Goal: Information Seeking & Learning: Find specific fact

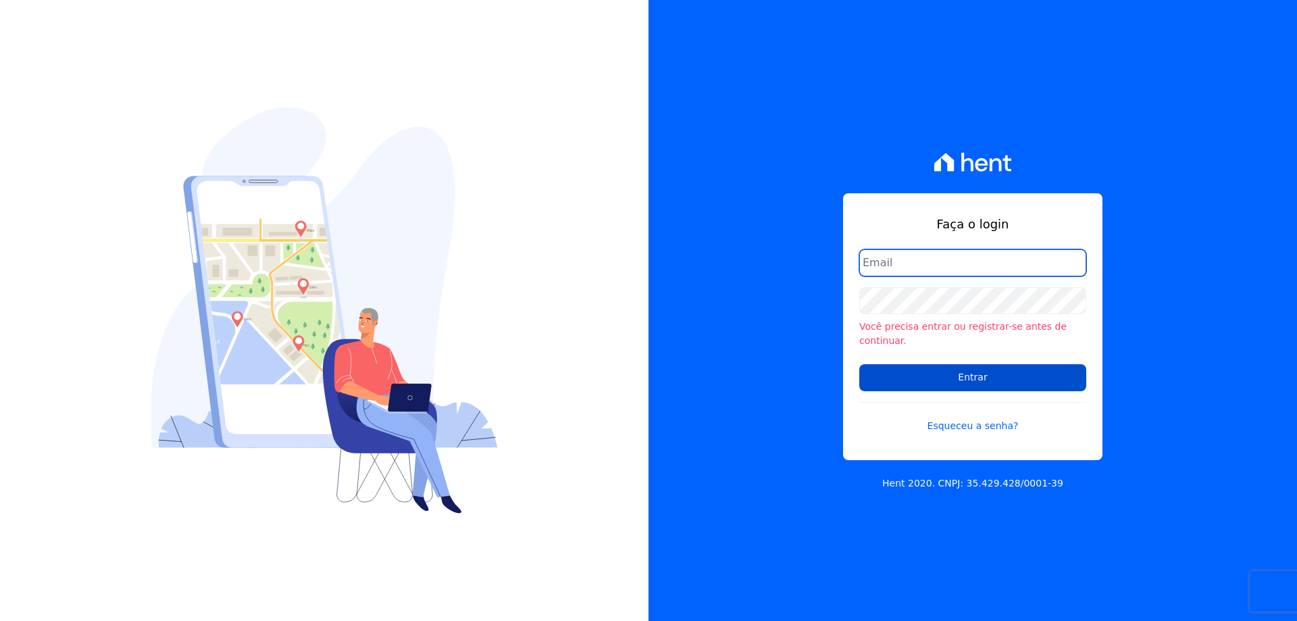
type input "melissa.oliveira@cesariengenharia.com.br"
click at [929, 368] on input "Entrar" at bounding box center [972, 377] width 227 height 27
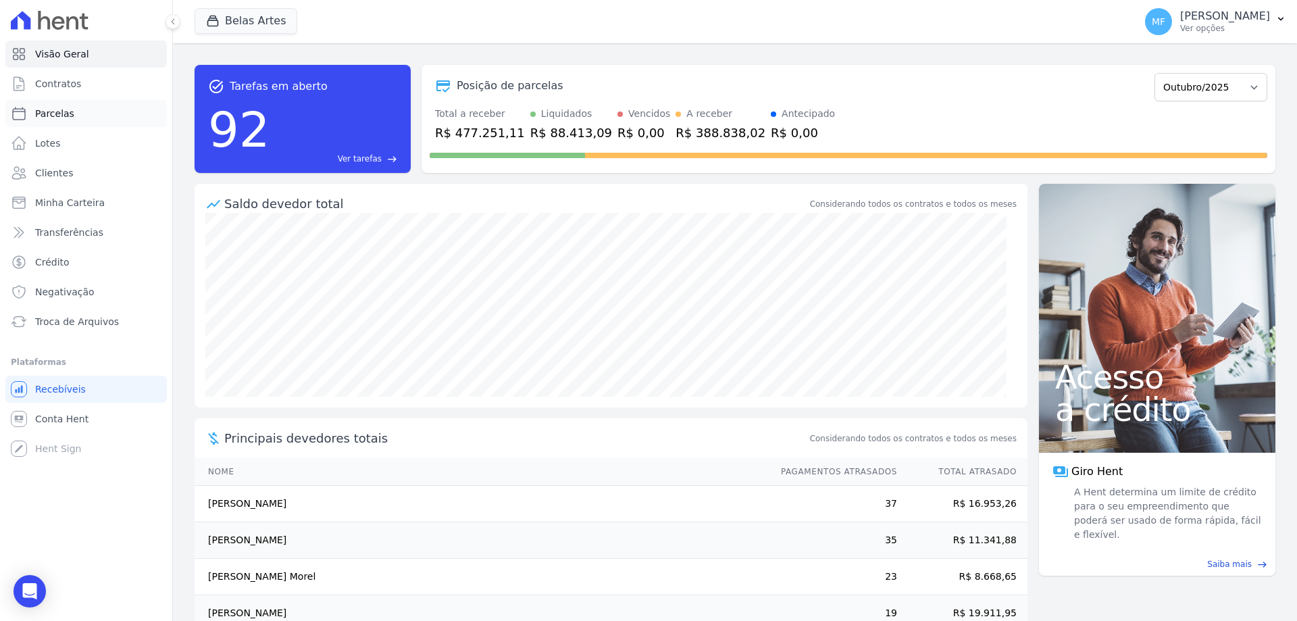
click at [51, 120] on span "Parcelas" at bounding box center [54, 114] width 39 height 14
select select
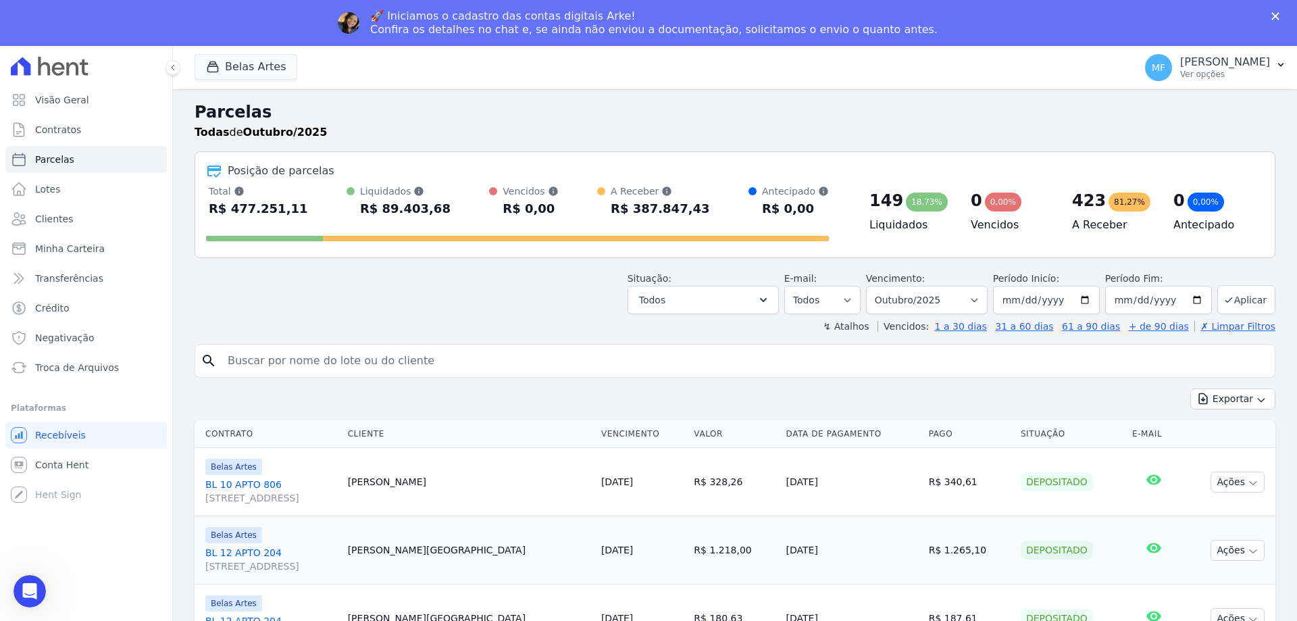
click at [688, 356] on input "search" at bounding box center [745, 360] width 1050 height 27
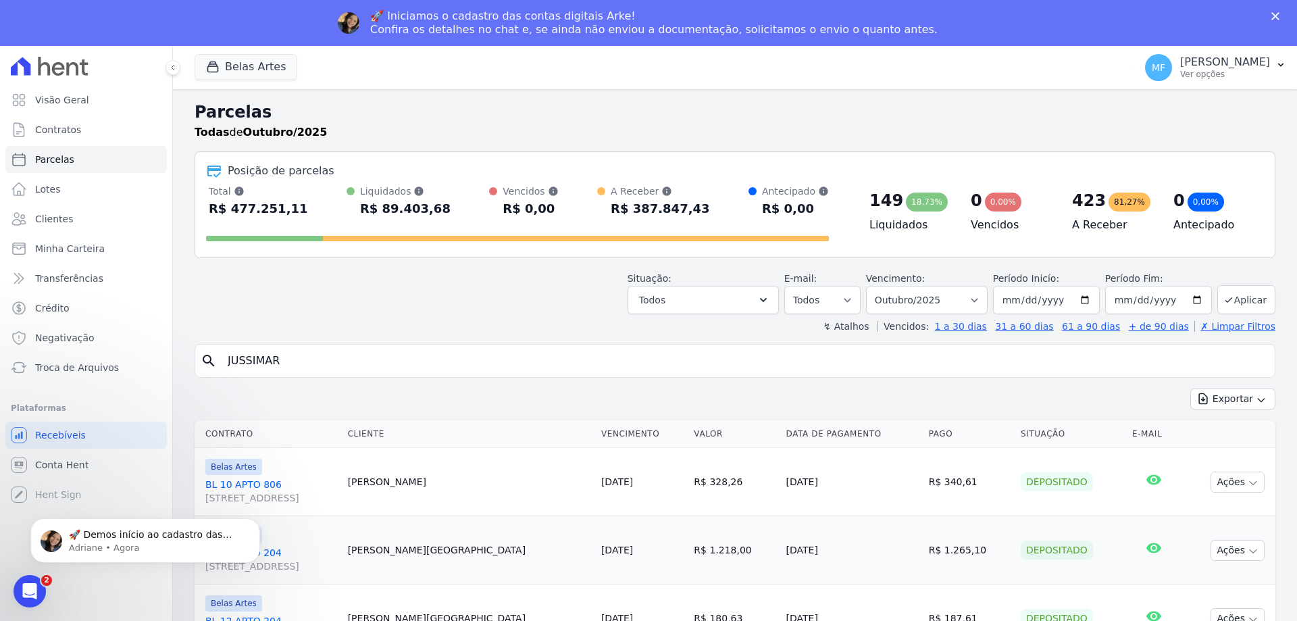
type input "JUSSIMAR"
click at [907, 298] on select "[GEOGRAPHIC_DATA] por período ──────── Todos os meses Setembro/2022 Outubro/202…" at bounding box center [927, 300] width 122 height 28
select select
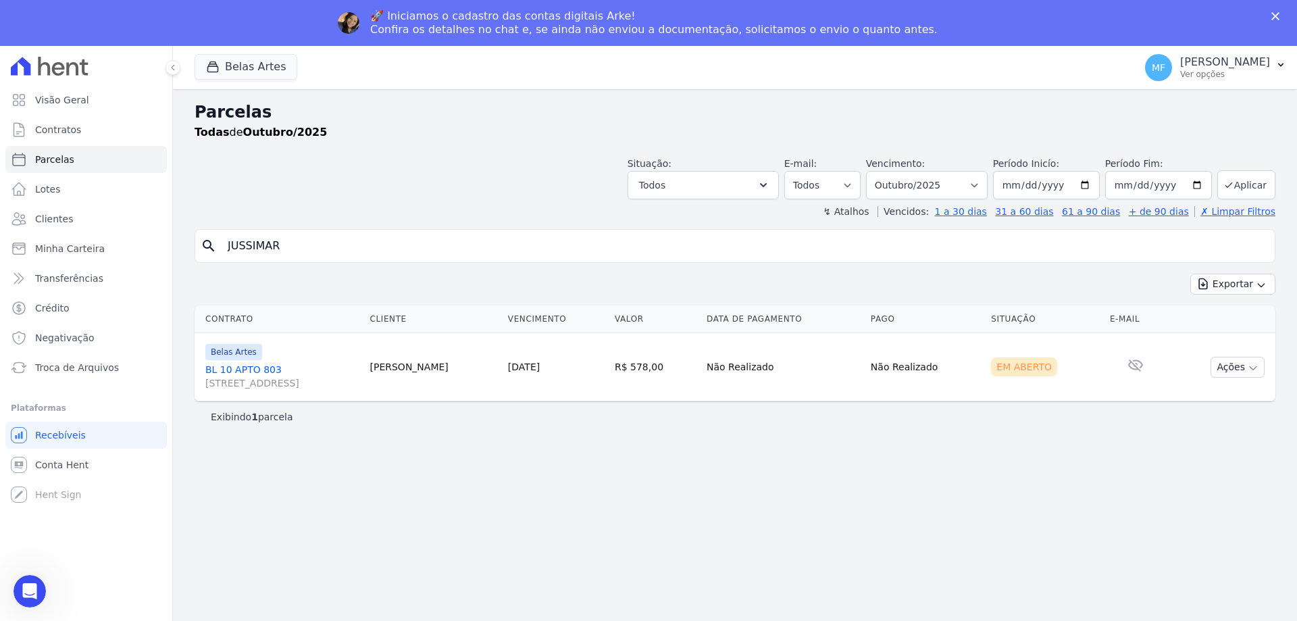
click at [952, 134] on div "Todas de Outubro/2025" at bounding box center [735, 132] width 1081 height 16
click at [933, 188] on select "[GEOGRAPHIC_DATA] por período ──────── Todos os meses Setembro/2022 Outubro/202…" at bounding box center [927, 185] width 122 height 28
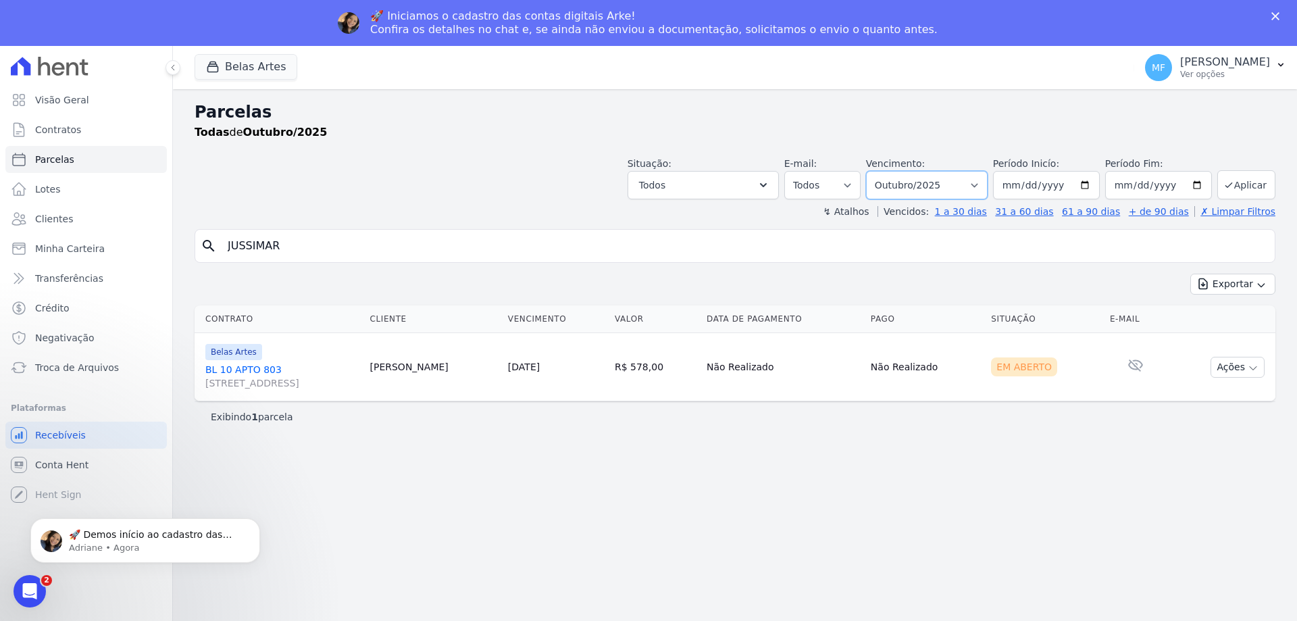
select select "08/2025"
click at [885, 171] on select "[GEOGRAPHIC_DATA] por período ──────── Todos os meses Setembro/2022 Outubro/202…" at bounding box center [927, 185] width 122 height 28
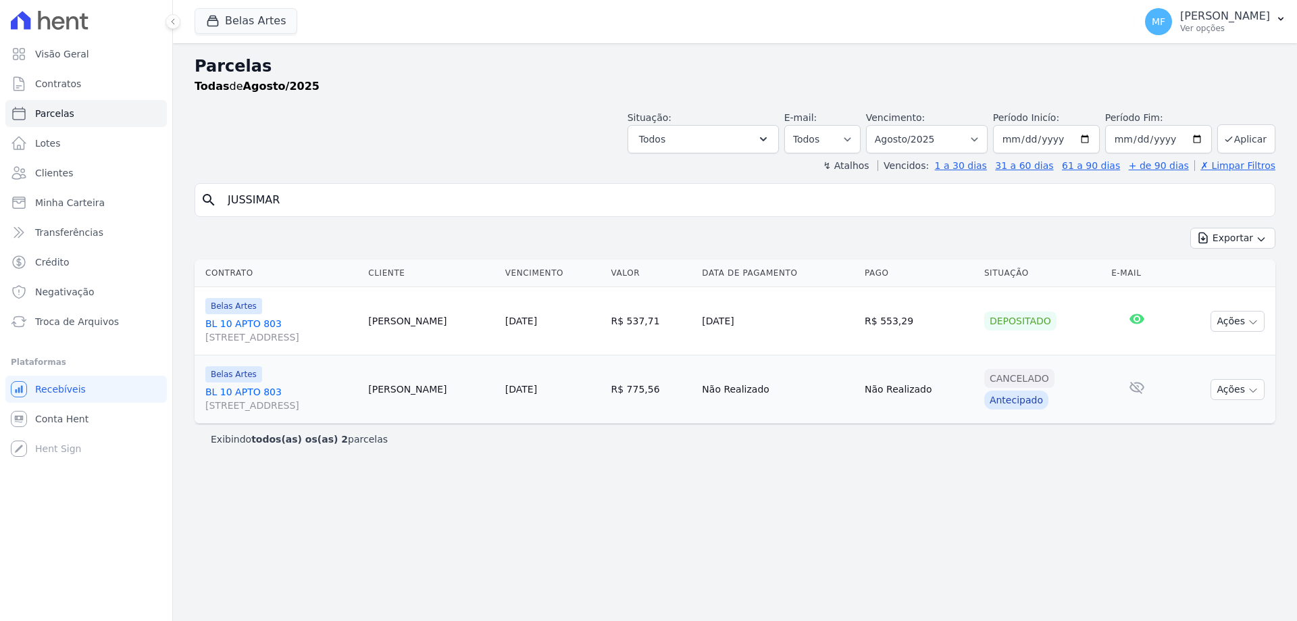
select select
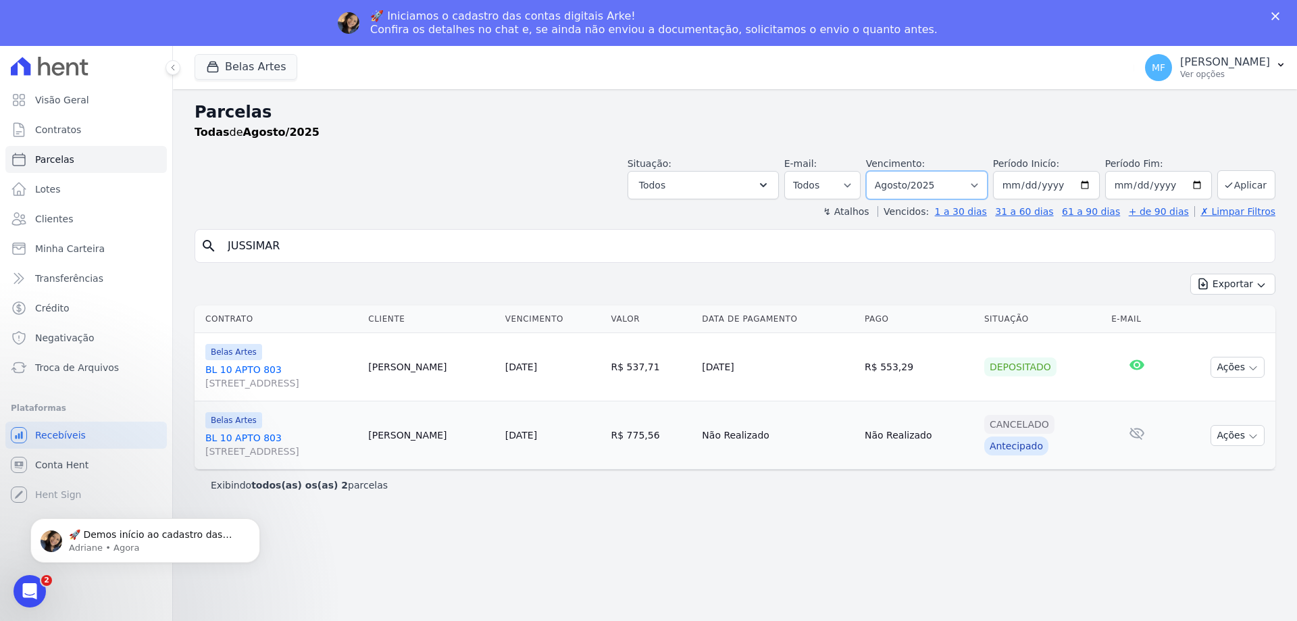
click at [955, 184] on select "[GEOGRAPHIC_DATA] por período ──────── Todos os meses Setembro/2022 Outubro/202…" at bounding box center [927, 185] width 122 height 28
select select "07/2025"
click at [885, 171] on select "[GEOGRAPHIC_DATA] por período ──────── Todos os meses Setembro/2022 Outubro/202…" at bounding box center [927, 185] width 122 height 28
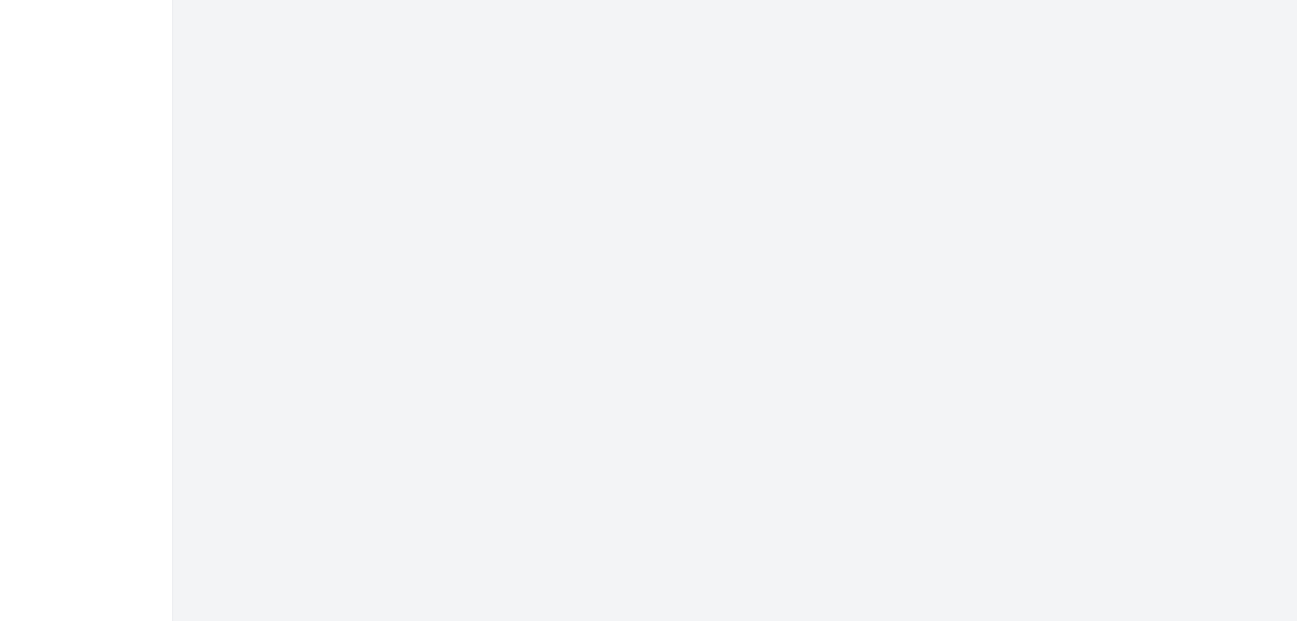
select select
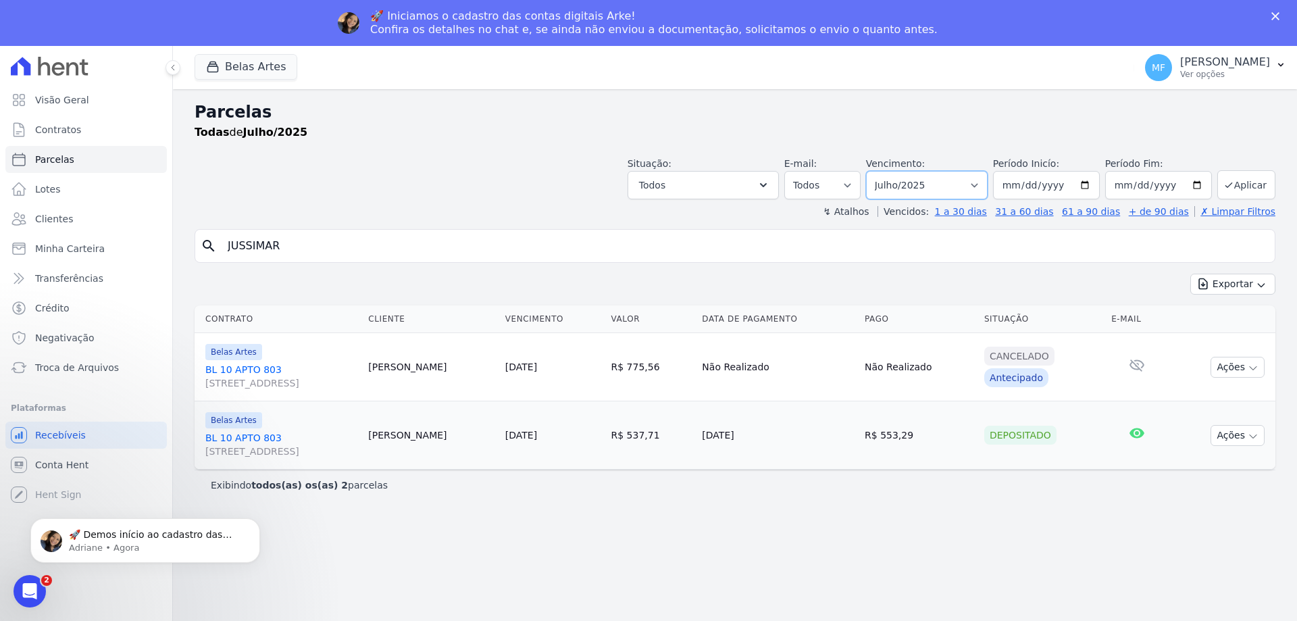
click at [932, 183] on select "[GEOGRAPHIC_DATA] por período ──────── Todos os meses Setembro/2022 Outubro/202…" at bounding box center [927, 185] width 122 height 28
select select "08/2025"
click at [885, 171] on select "[GEOGRAPHIC_DATA] por período ──────── Todos os meses Setembro/2022 Outubro/202…" at bounding box center [927, 185] width 122 height 28
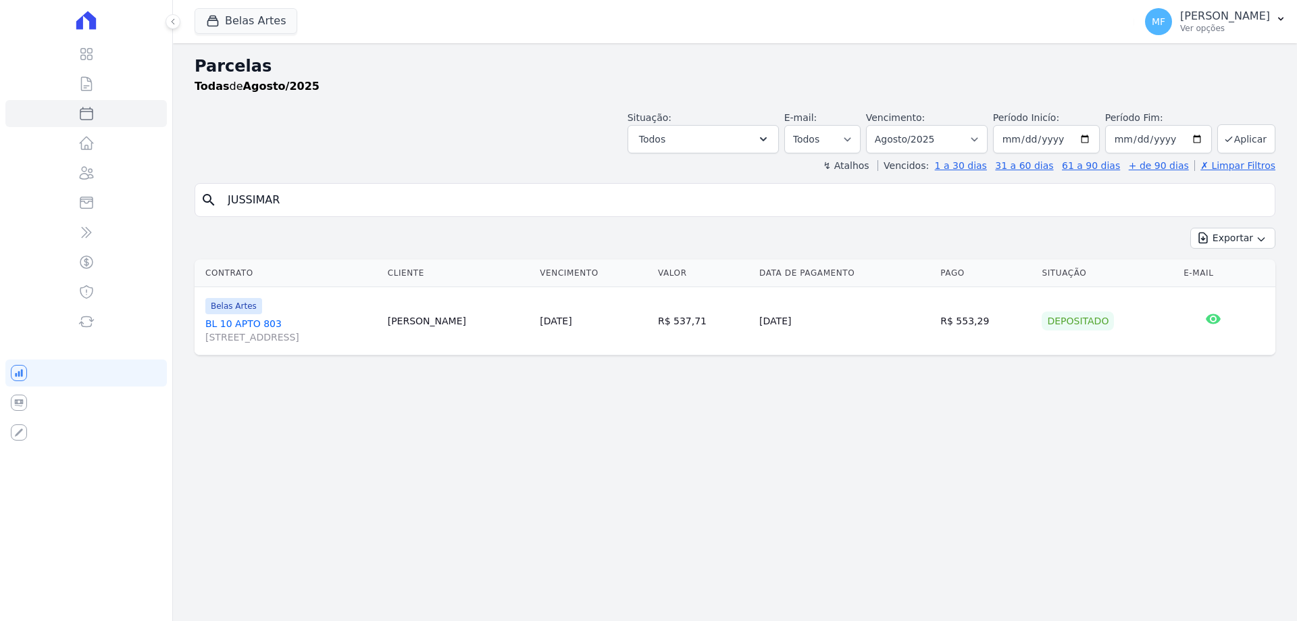
select select
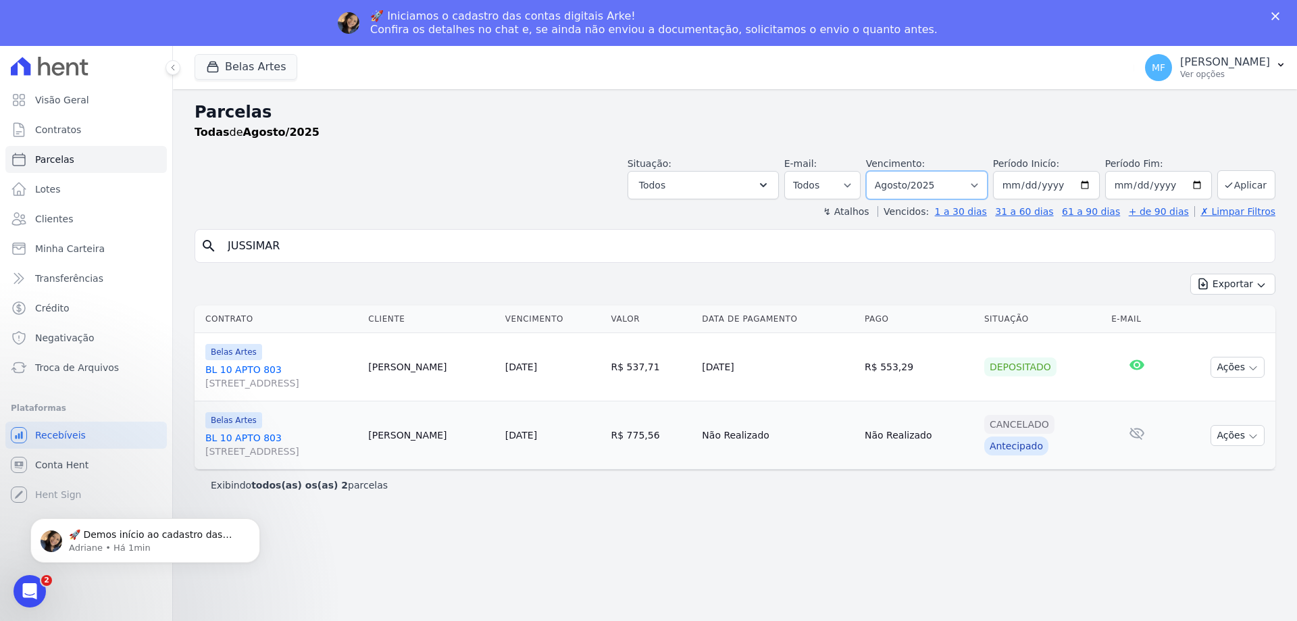
click at [951, 182] on select "[GEOGRAPHIC_DATA] por período ──────── Todos os meses Setembro/2022 Outubro/202…" at bounding box center [927, 185] width 122 height 28
select select "09/2025"
click at [885, 171] on select "[GEOGRAPHIC_DATA] por período ──────── Todos os meses Setembro/2022 Outubro/202…" at bounding box center [927, 185] width 122 height 28
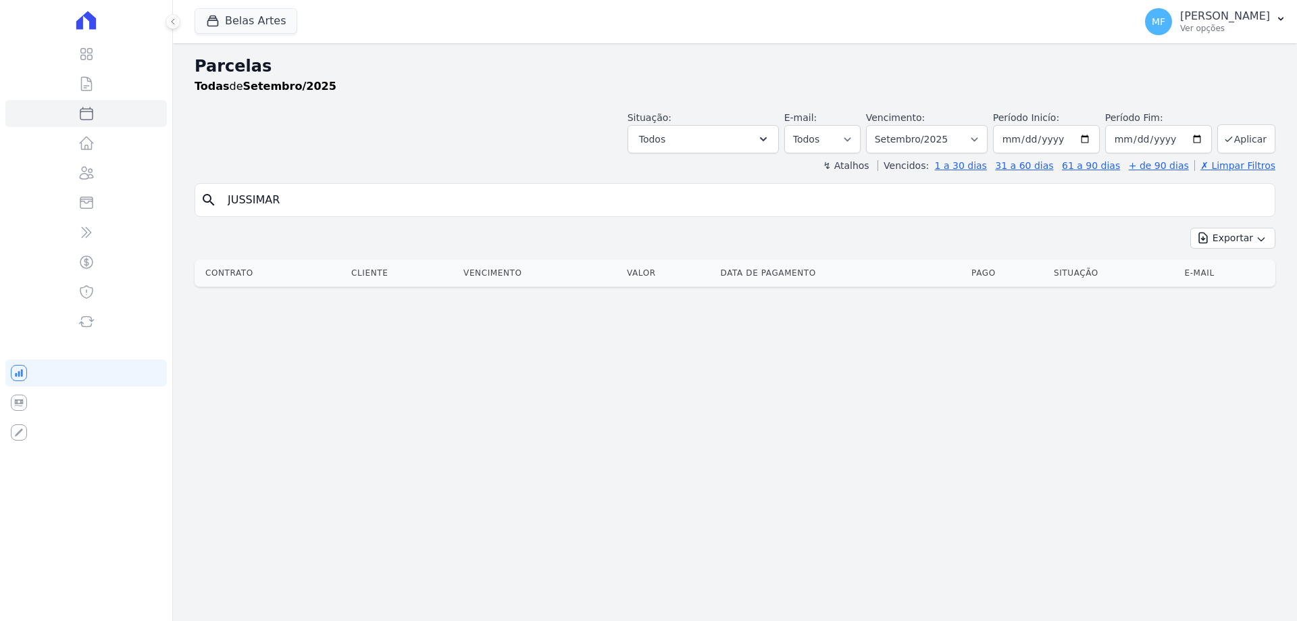
select select
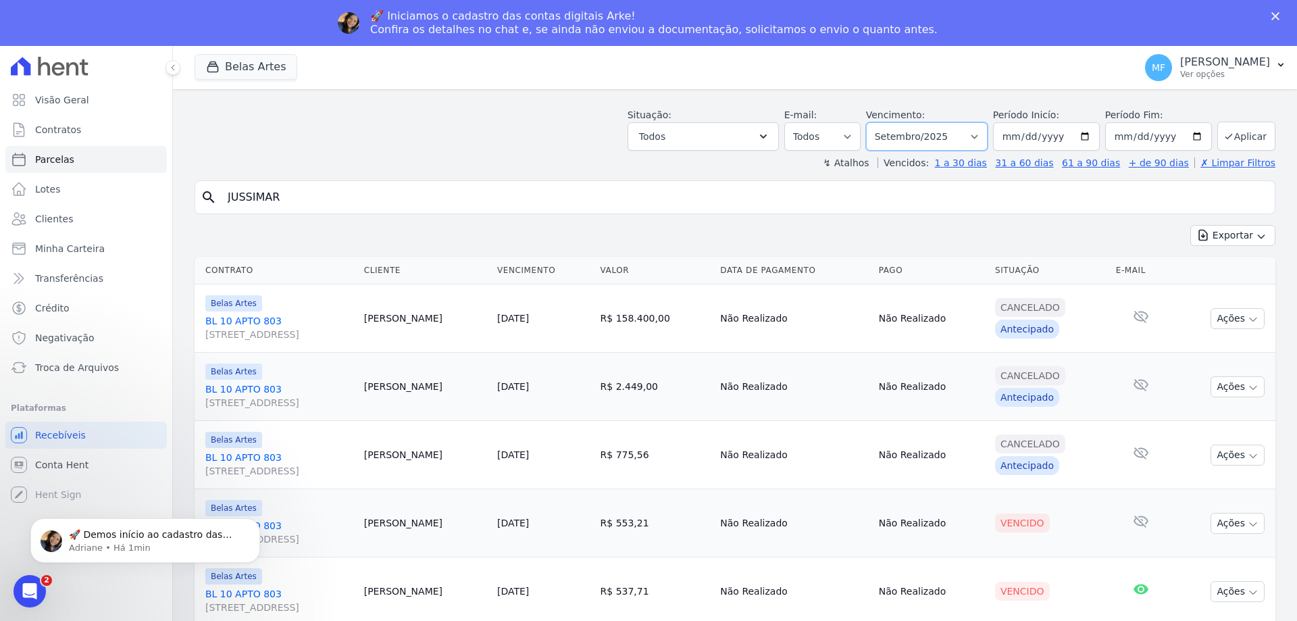
click at [929, 136] on select "[GEOGRAPHIC_DATA] por período ──────── Todos os meses Setembro/2022 Outubro/202…" at bounding box center [927, 136] width 122 height 28
select select "08/2025"
click at [875, 122] on select "[GEOGRAPHIC_DATA] por período ──────── Todos os meses Setembro/2022 Outubro/202…" at bounding box center [927, 136] width 122 height 28
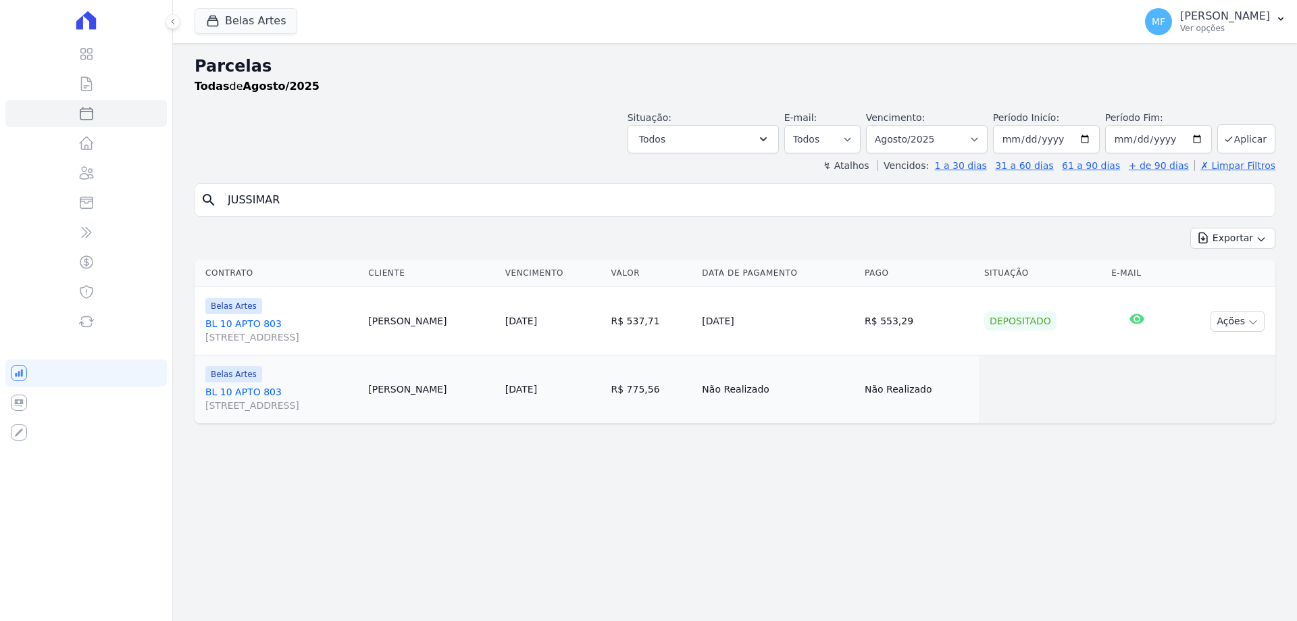
select select
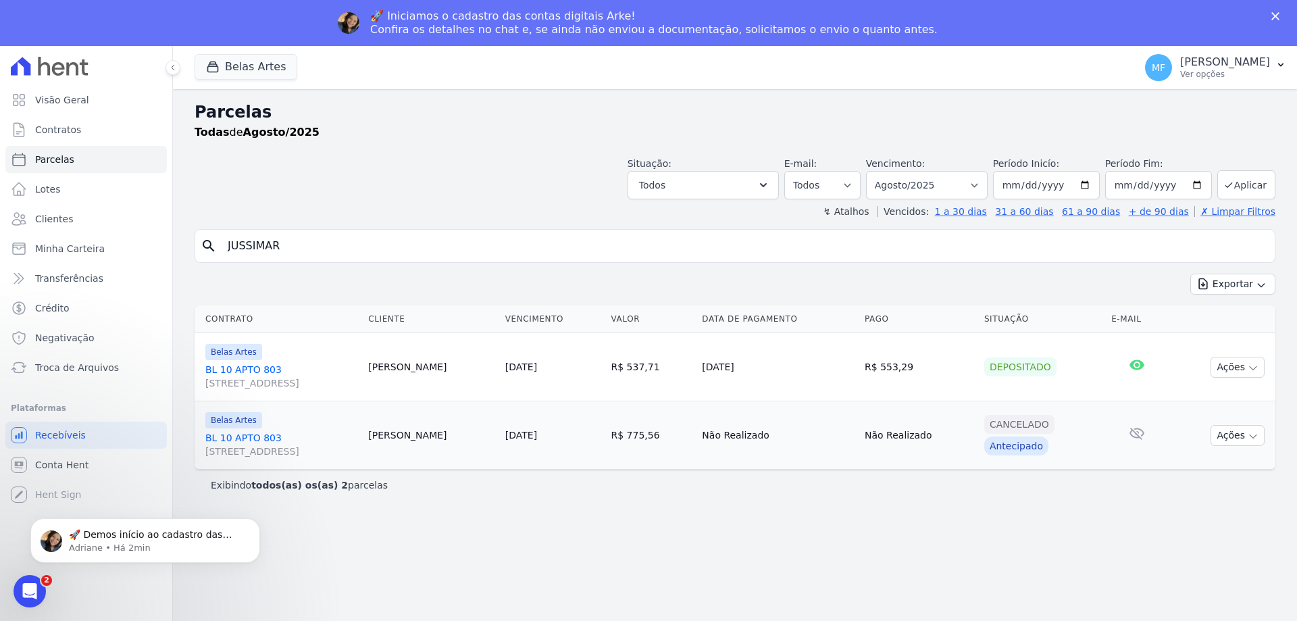
click at [387, 438] on td "[PERSON_NAME]" at bounding box center [431, 435] width 137 height 68
click at [420, 438] on td "[PERSON_NAME]" at bounding box center [431, 435] width 137 height 68
click at [536, 434] on link "[DATE]" at bounding box center [521, 435] width 32 height 11
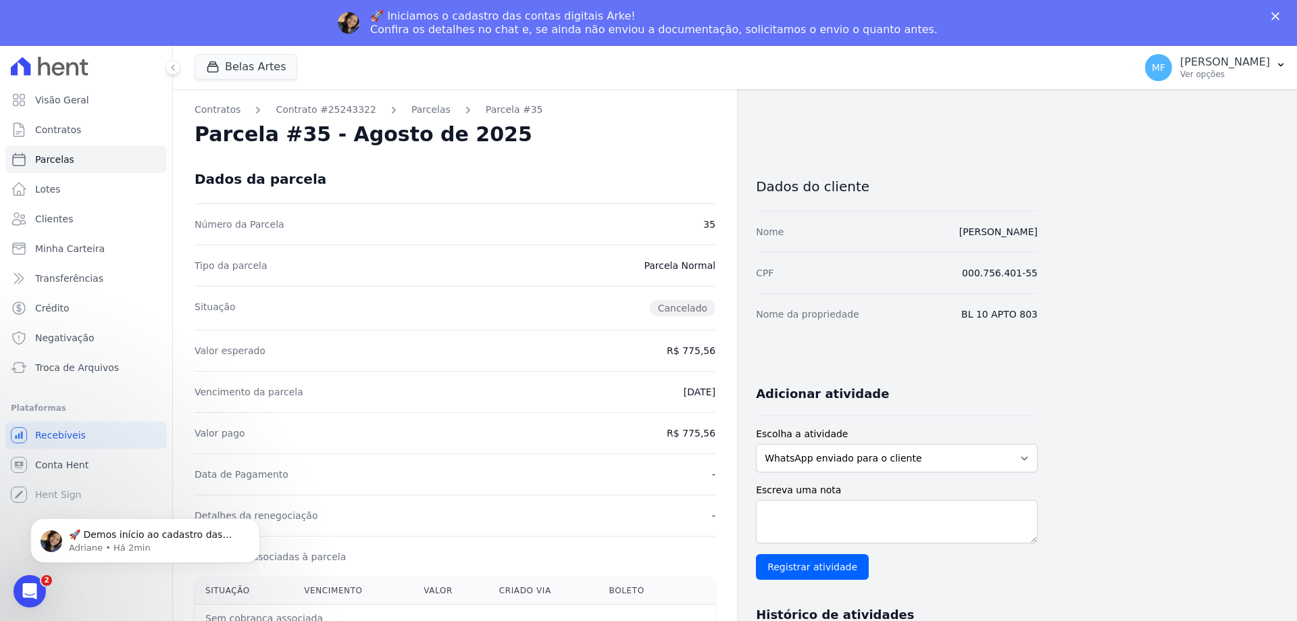
select select
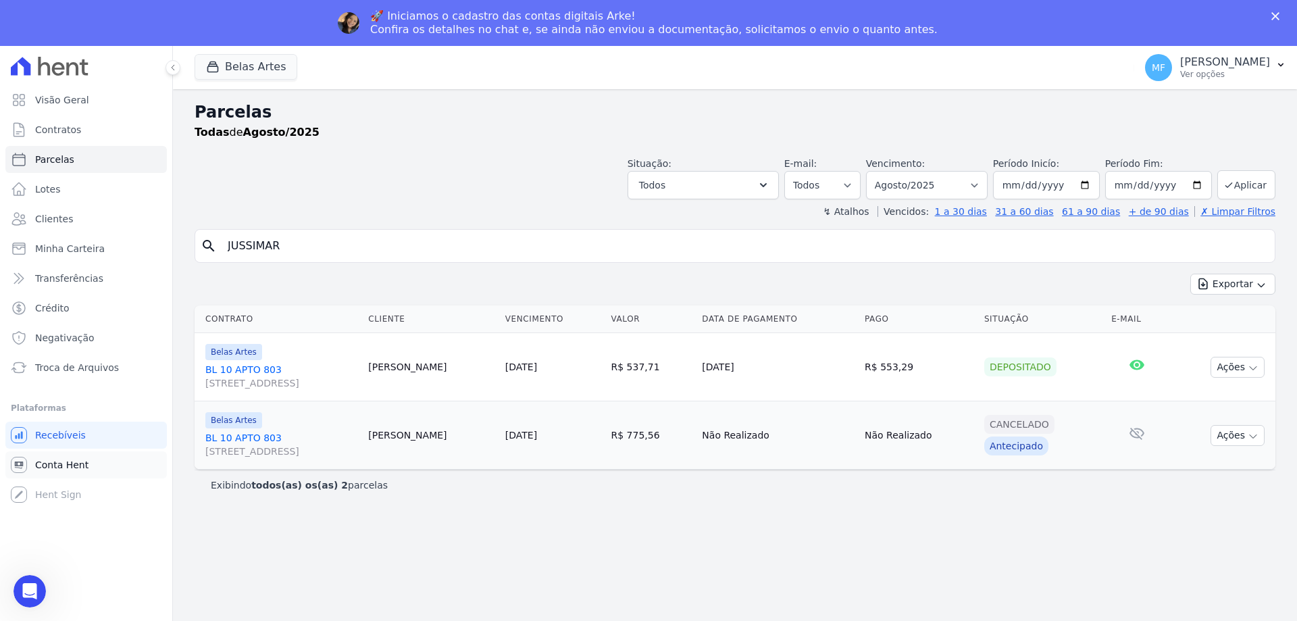
click at [83, 465] on span "Conta Hent" at bounding box center [61, 465] width 53 height 14
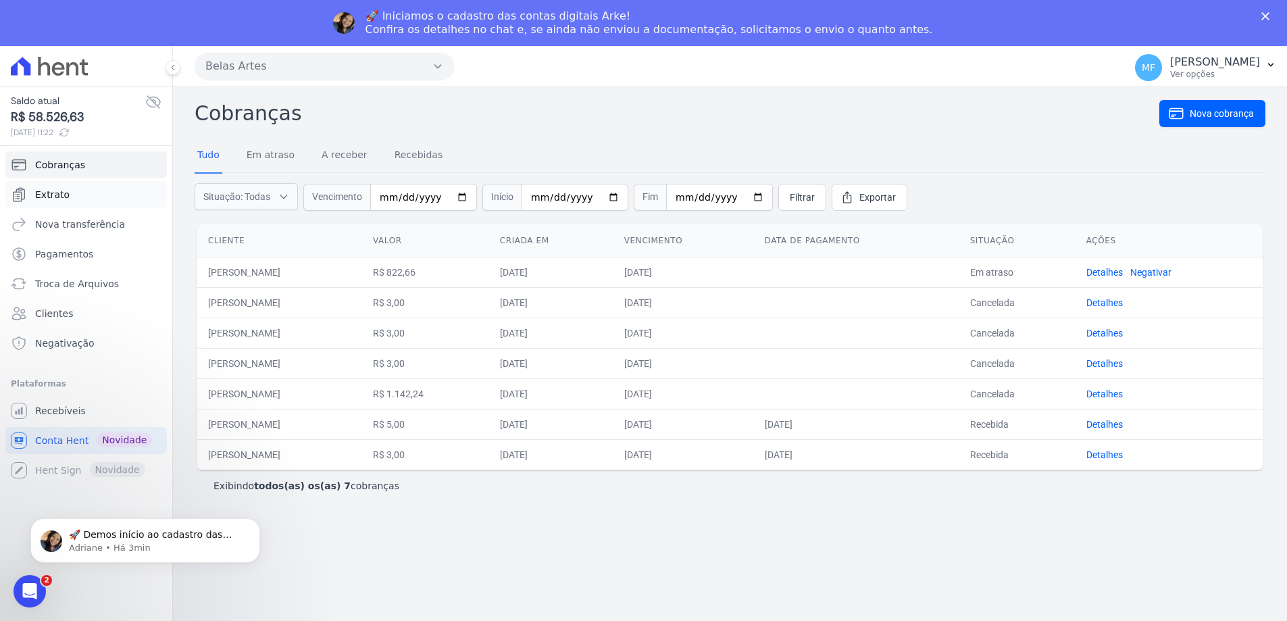
click at [61, 192] on span "Extrato" at bounding box center [52, 195] width 34 height 14
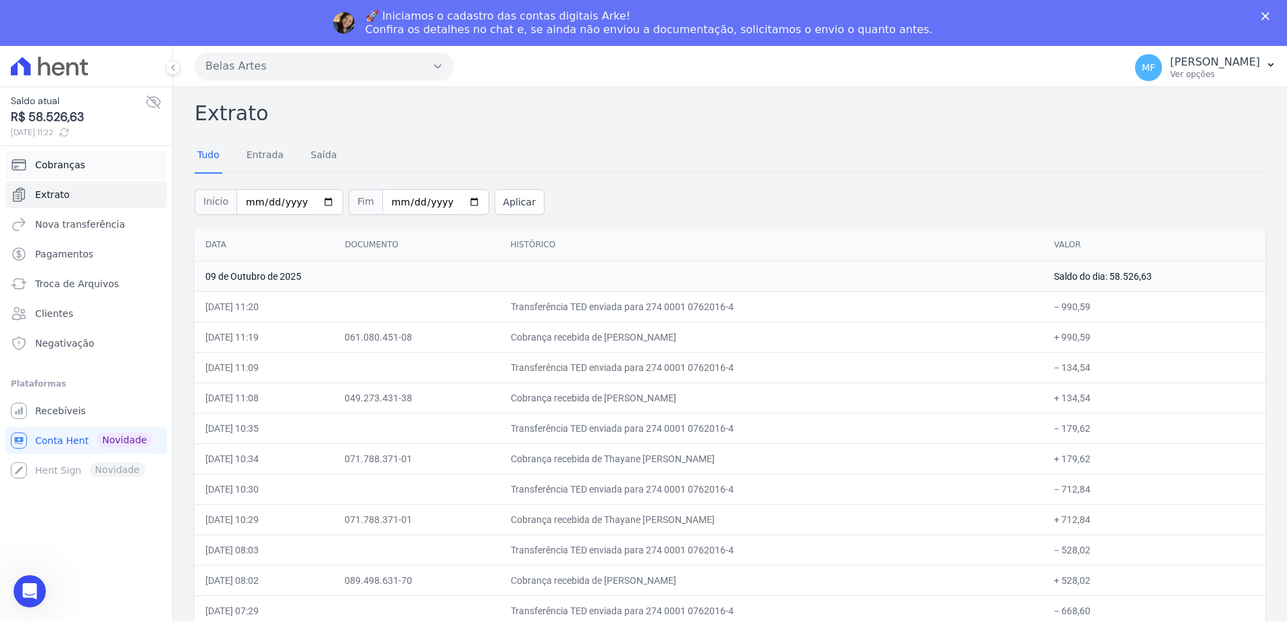
click at [75, 159] on link "Cobranças" at bounding box center [85, 164] width 161 height 27
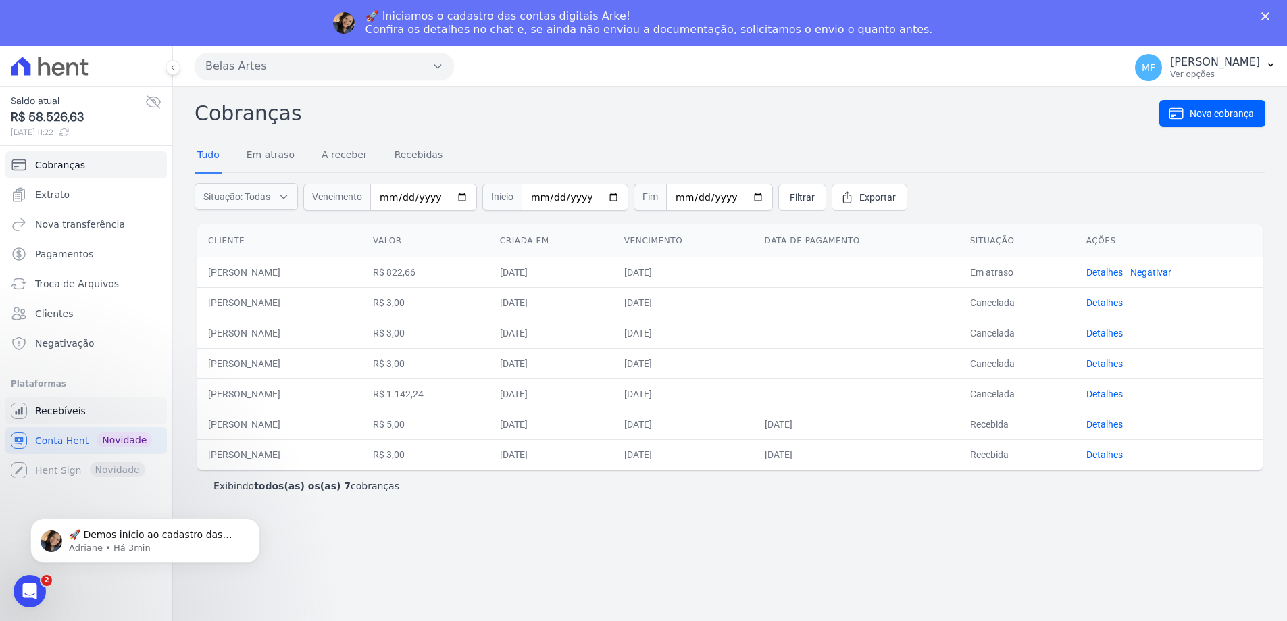
click at [57, 410] on span "Recebíveis" at bounding box center [60, 411] width 51 height 14
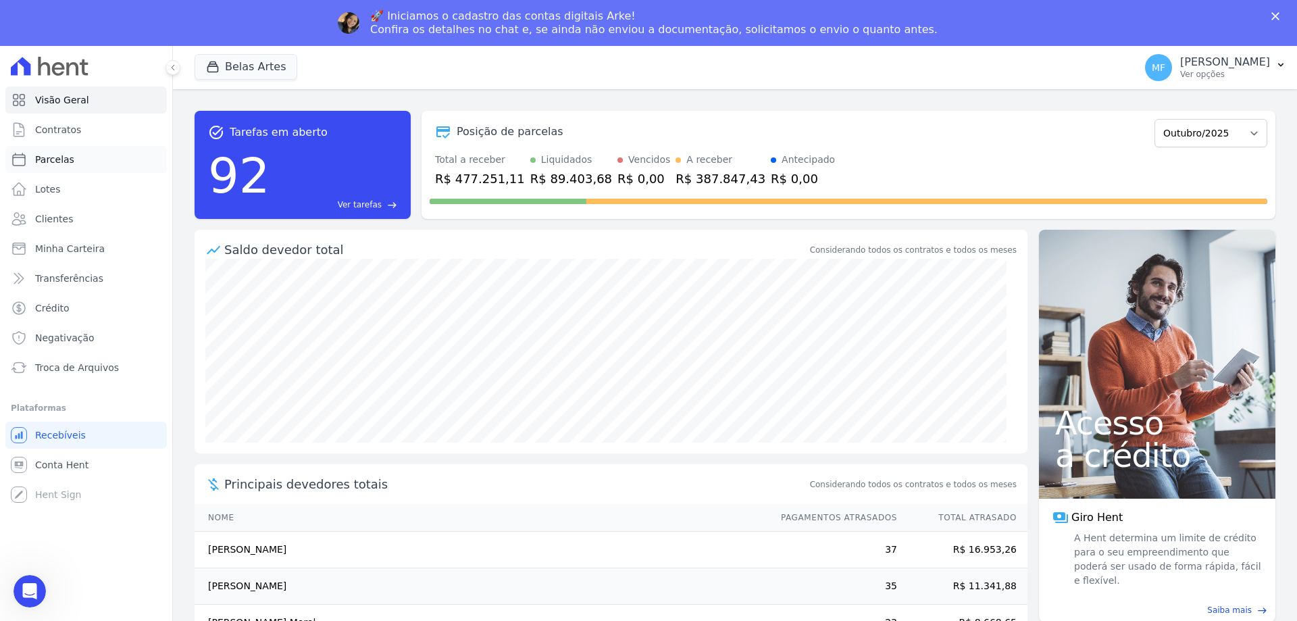
click at [72, 163] on link "Parcelas" at bounding box center [85, 159] width 161 height 27
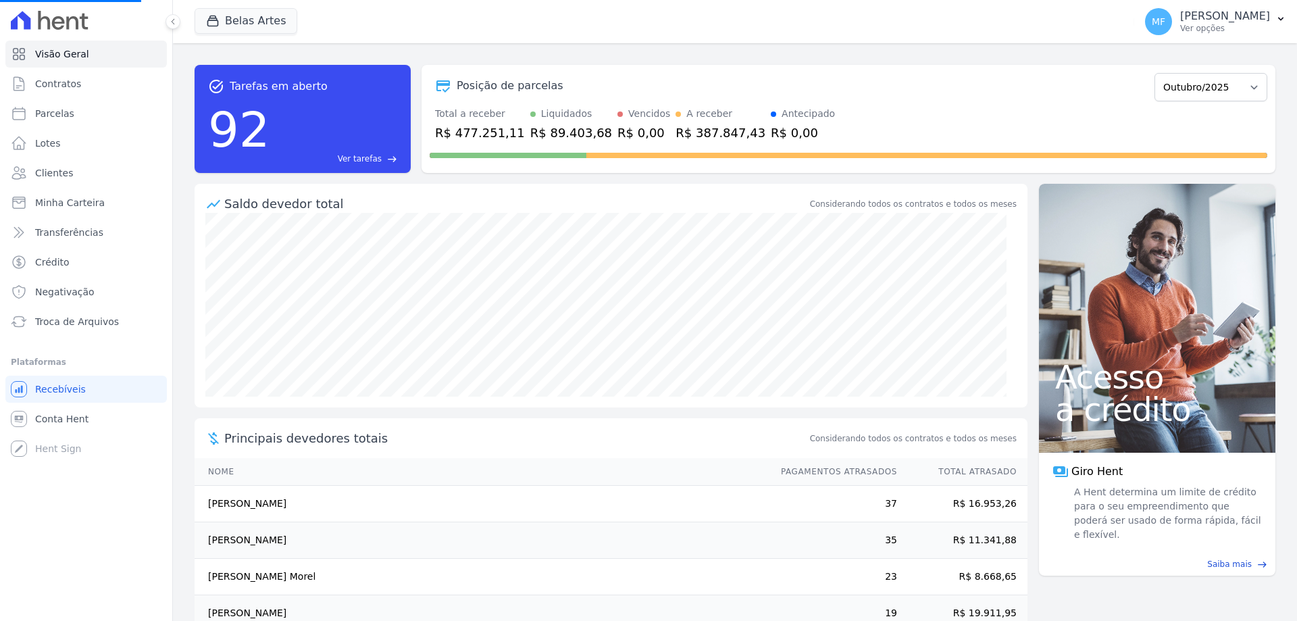
select select
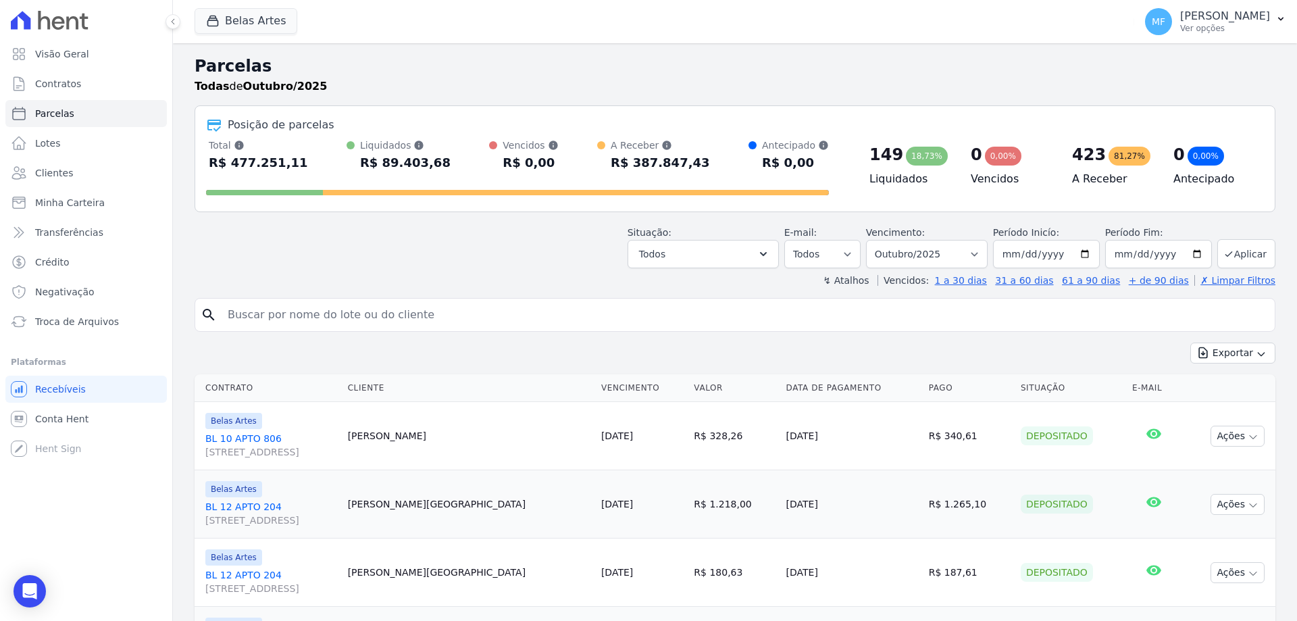
click at [436, 314] on input "search" at bounding box center [745, 314] width 1050 height 27
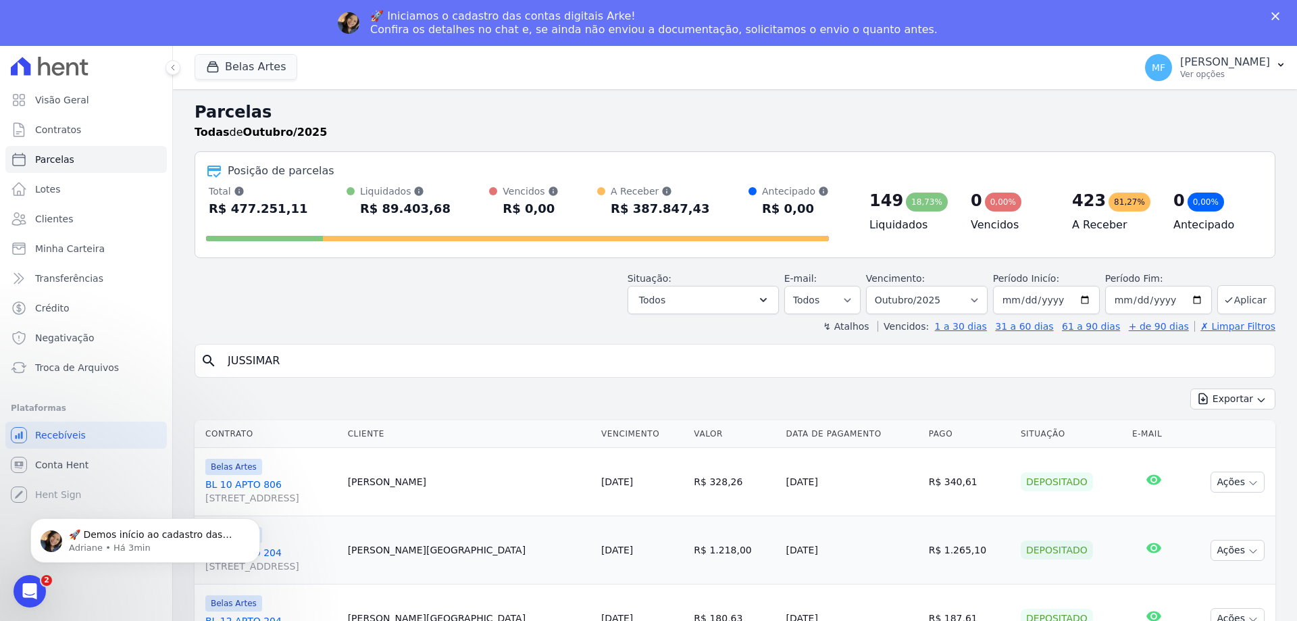
type input "JUSSIMAR"
select select
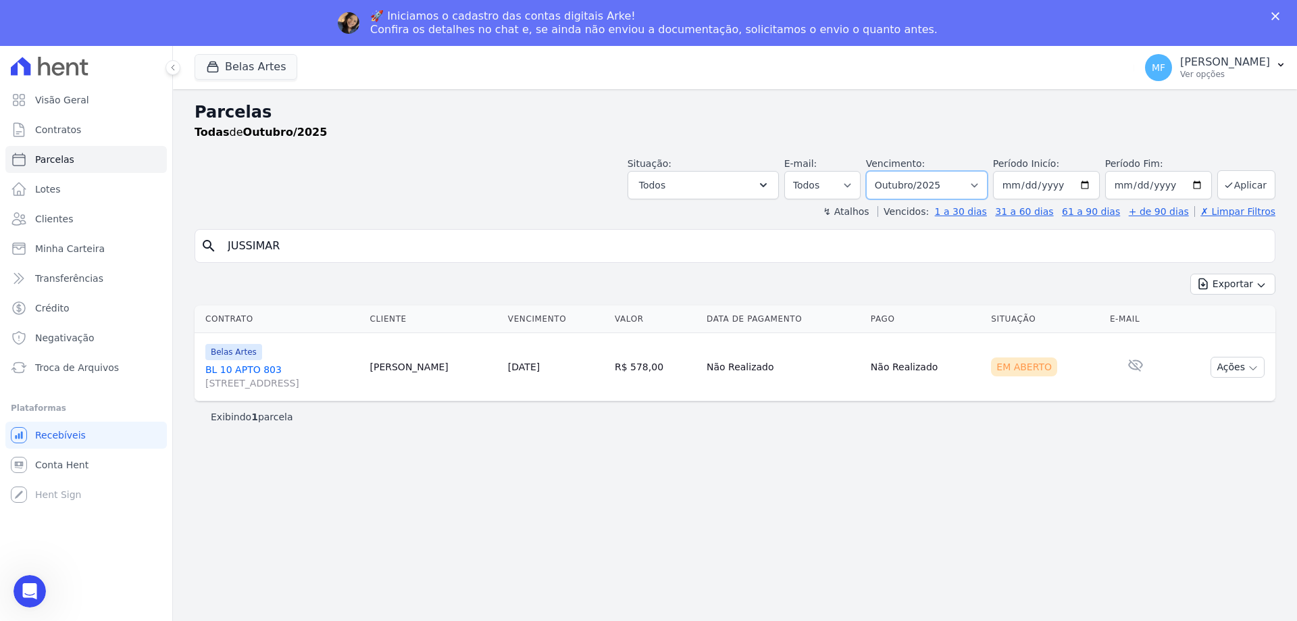
click at [937, 176] on select "[GEOGRAPHIC_DATA] por período ──────── Todos os meses Setembro/2022 Outubro/202…" at bounding box center [927, 185] width 122 height 28
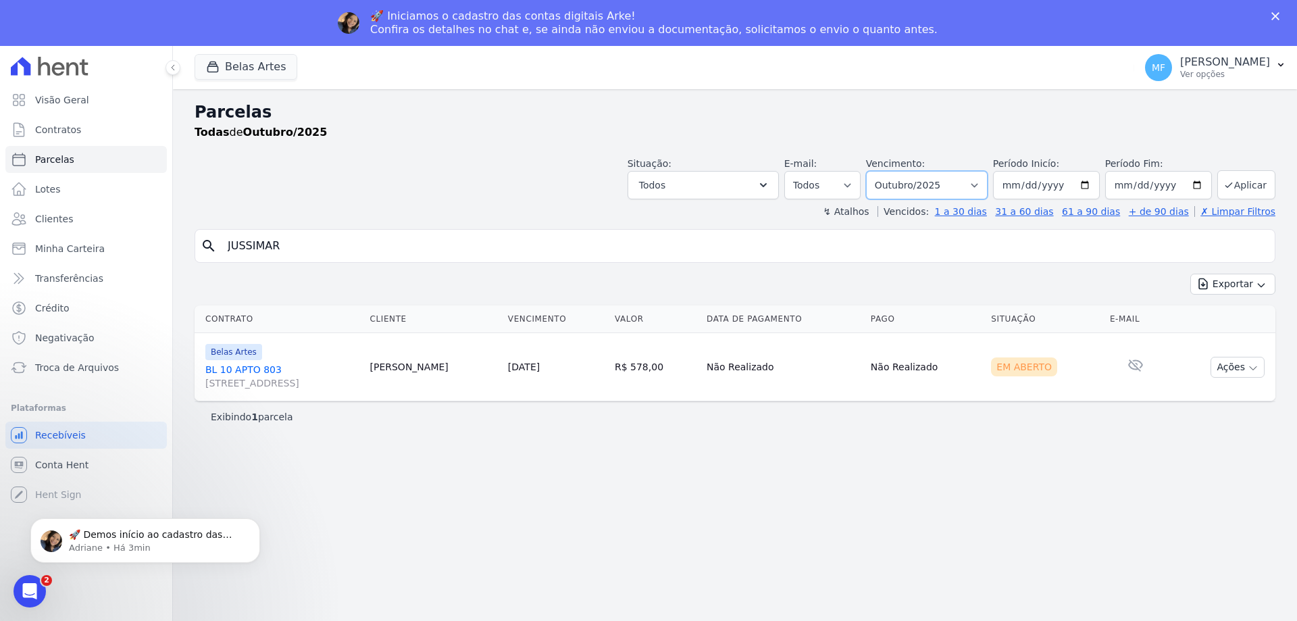
select select "08/2025"
click at [885, 171] on select "[GEOGRAPHIC_DATA] por período ──────── Todos os meses Setembro/2022 Outubro/202…" at bounding box center [927, 185] width 122 height 28
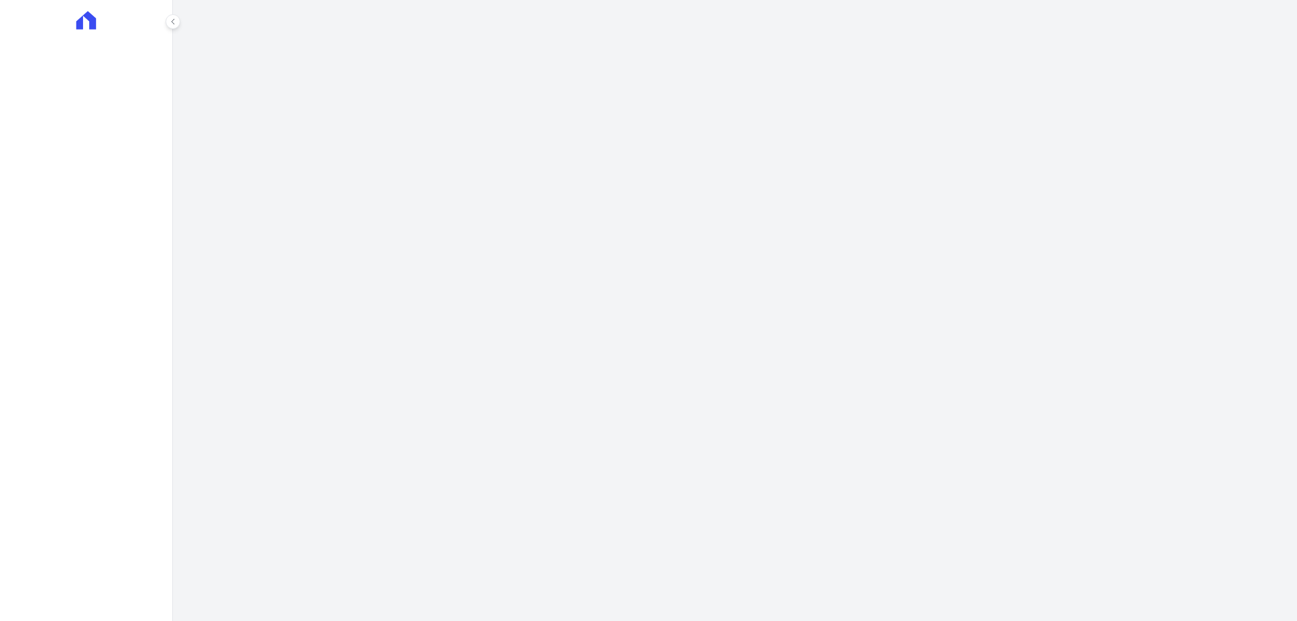
select select
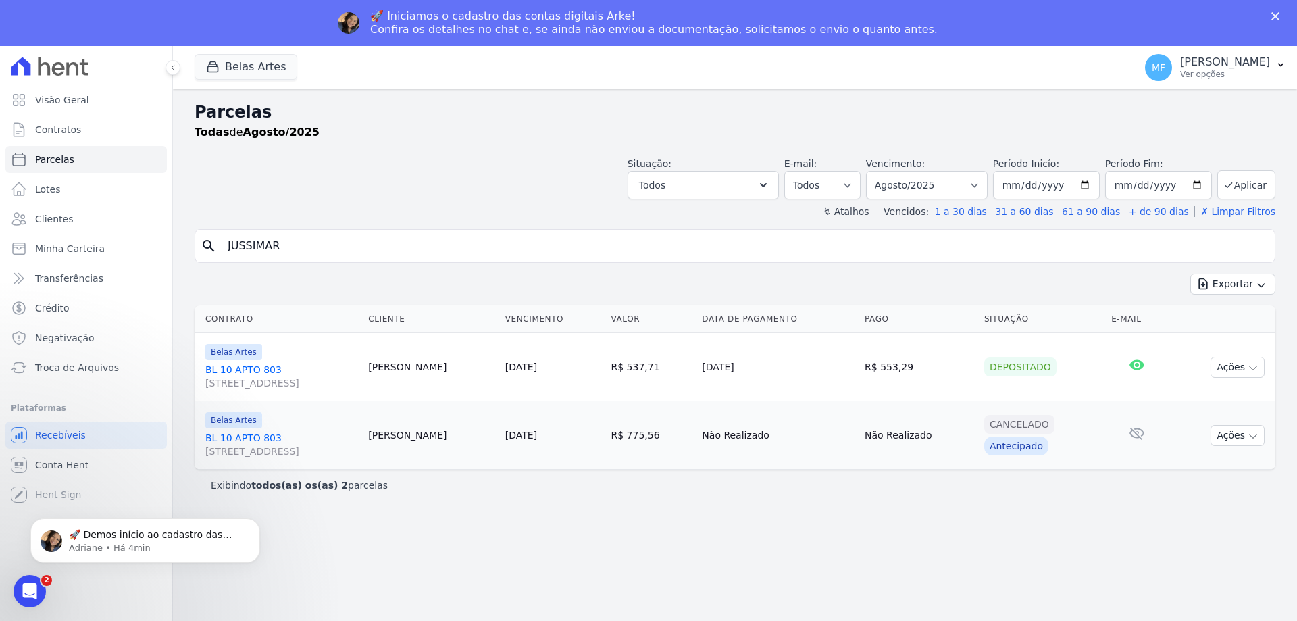
drag, startPoint x: 865, startPoint y: 371, endPoint x: 909, endPoint y: 369, distance: 44.6
click at [909, 369] on td "R$ 553,29" at bounding box center [919, 367] width 120 height 68
click at [836, 268] on div "search JUSSIMAR Exportar Exportar PDF Exportar CSV Contrato Cliente Vencimento …" at bounding box center [735, 364] width 1081 height 271
click at [944, 197] on select "[GEOGRAPHIC_DATA] por período ──────── Todos os meses Setembro/2022 Outubro/202…" at bounding box center [927, 185] width 122 height 28
select select "06/2025"
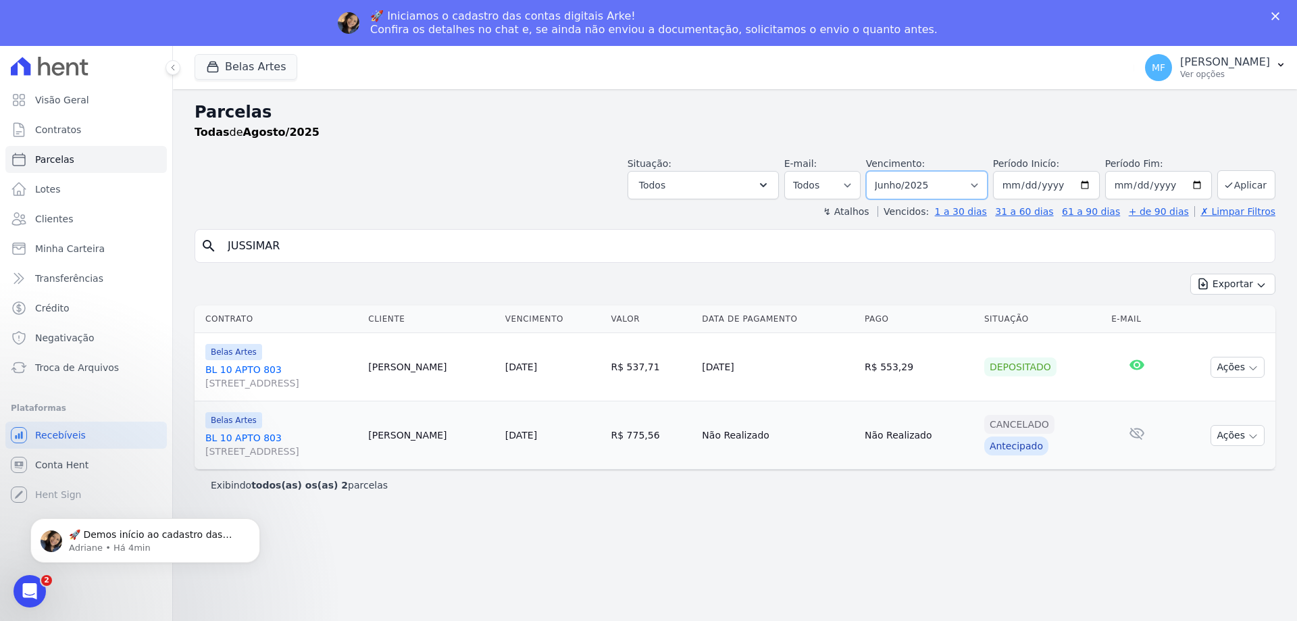
click at [885, 171] on select "[GEOGRAPHIC_DATA] por período ──────── Todos os meses Setembro/2022 Outubro/202…" at bounding box center [927, 185] width 122 height 28
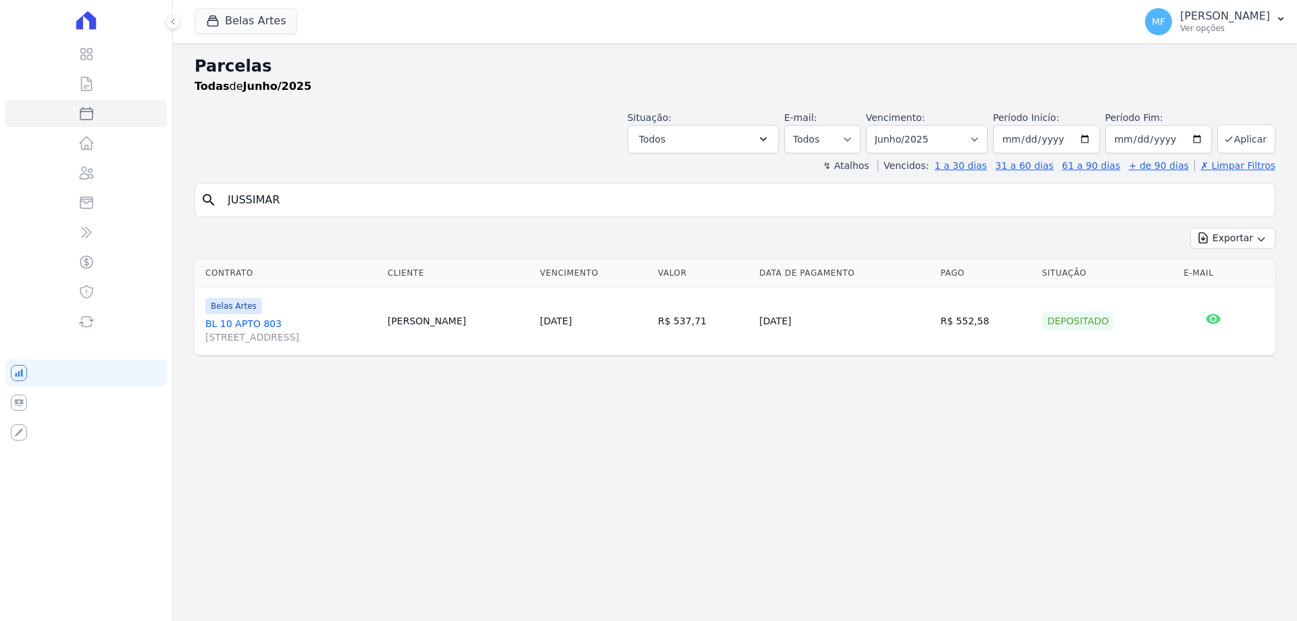
select select
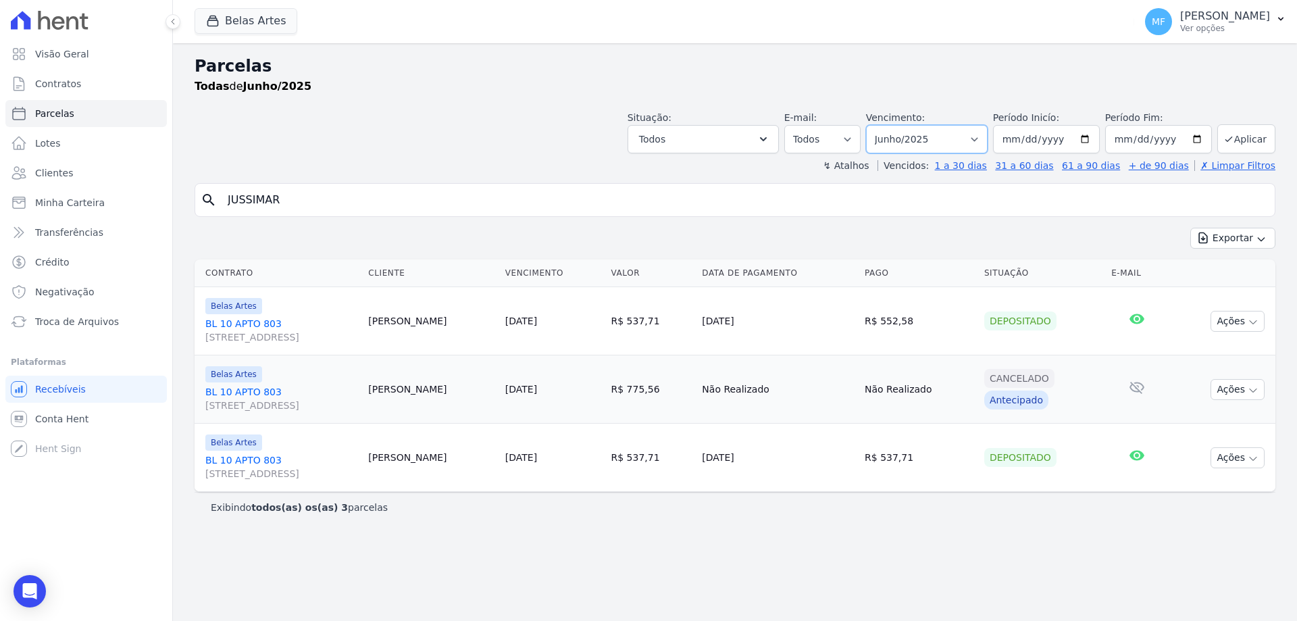
click at [958, 133] on select "[GEOGRAPHIC_DATA] por período ──────── Todos os meses Setembro/2022 Outubro/202…" at bounding box center [927, 139] width 122 height 28
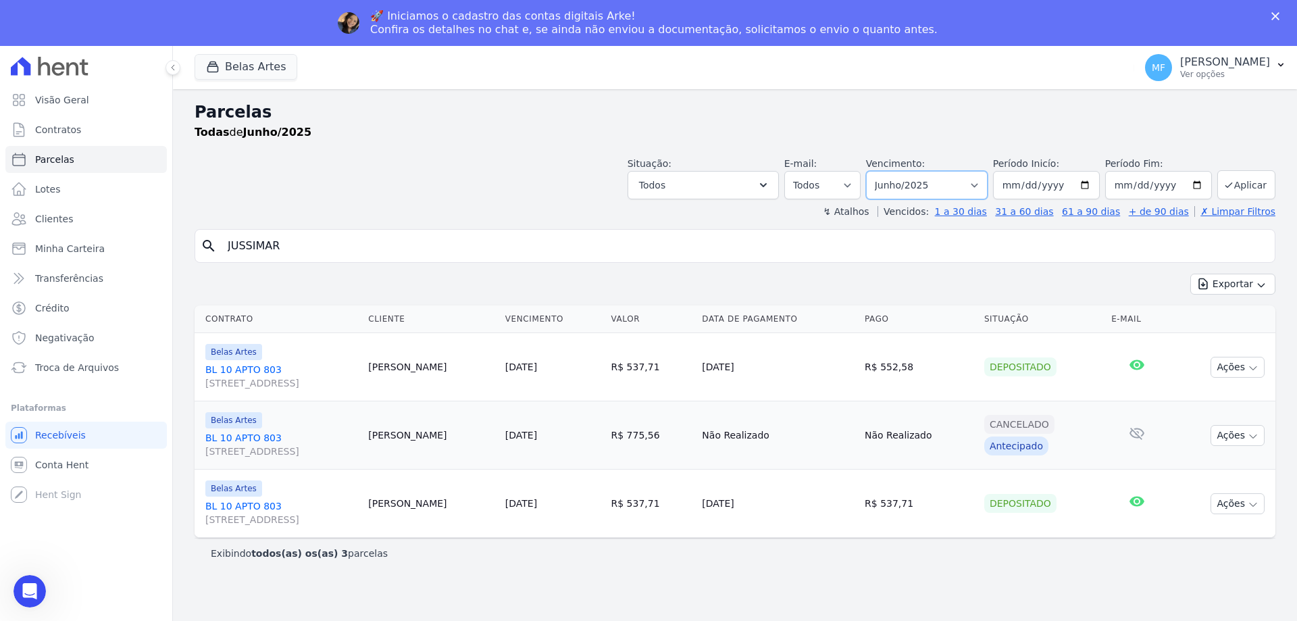
select select "07/2025"
click at [885, 171] on select "Filtrar por período ──────── Todos os meses Setembro/2022 Outubro/2022 Novembro…" at bounding box center [927, 185] width 122 height 28
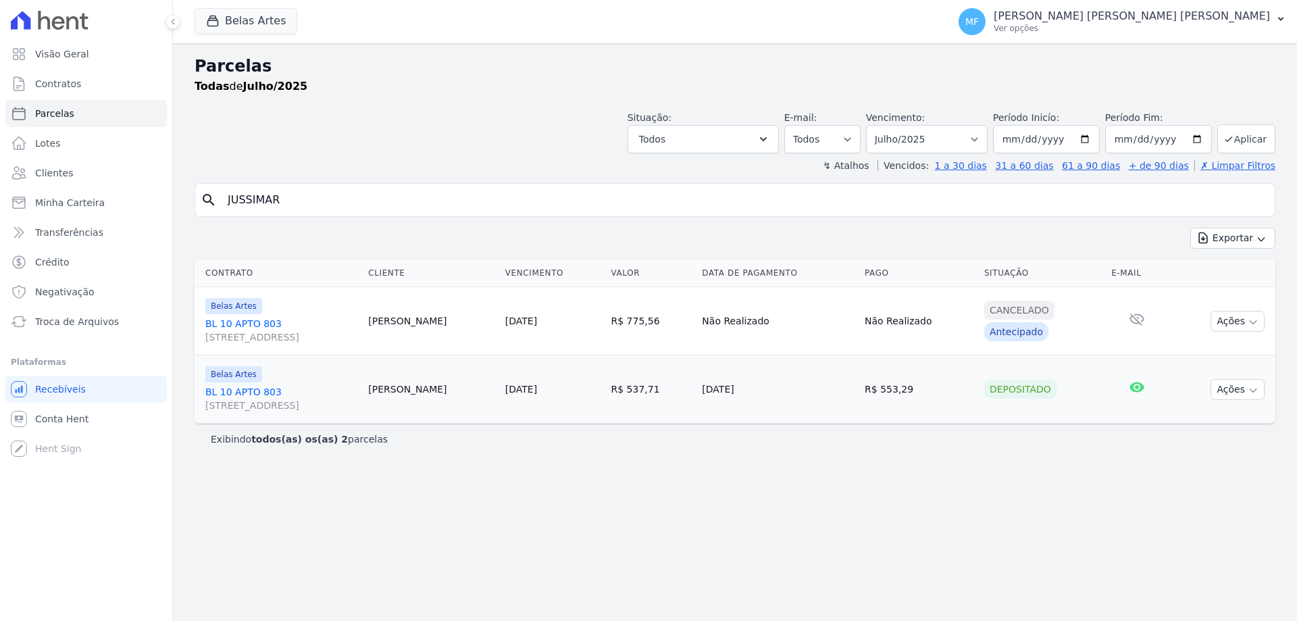
select select
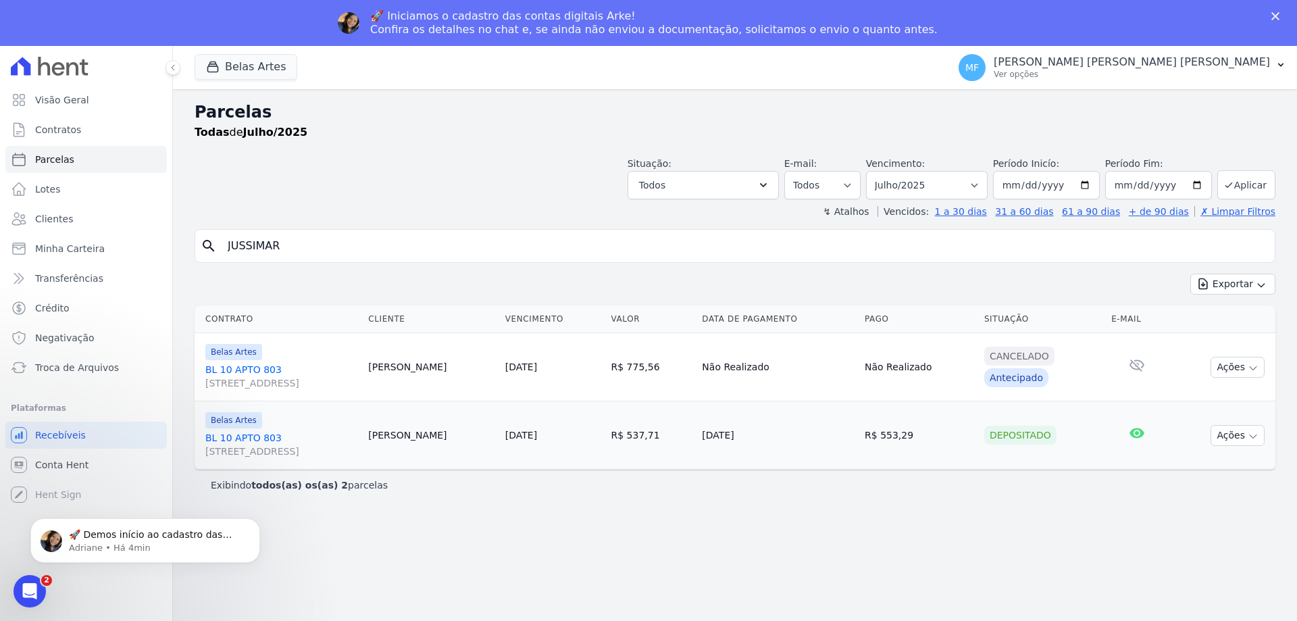
click at [401, 434] on td "[PERSON_NAME]" at bounding box center [431, 435] width 137 height 68
click at [259, 435] on link "BL 10 APTO [STREET_ADDRESS]" at bounding box center [281, 444] width 152 height 27
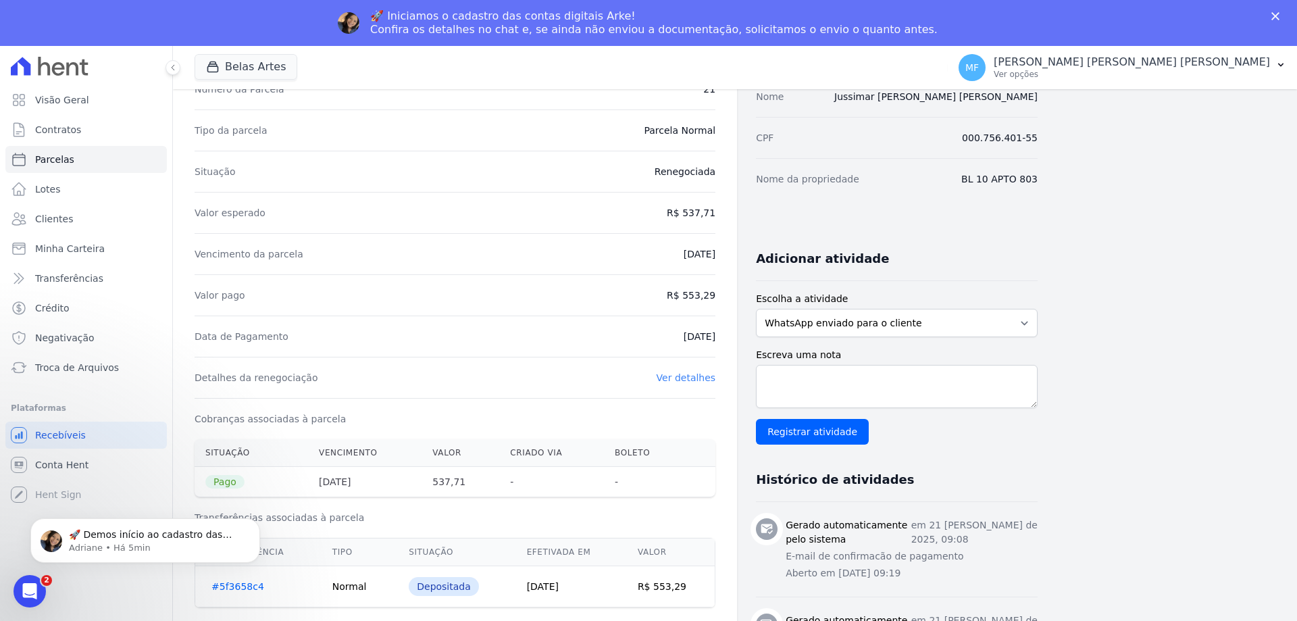
scroll to position [68, 0]
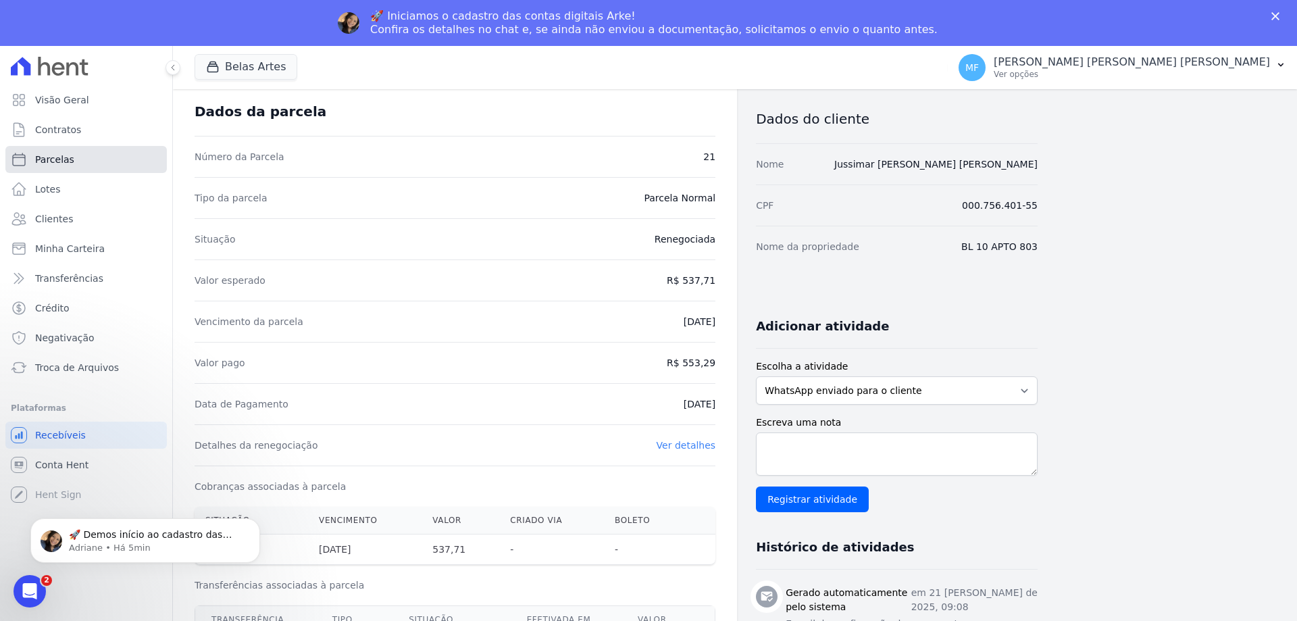
click at [70, 159] on span "Parcelas" at bounding box center [54, 160] width 39 height 14
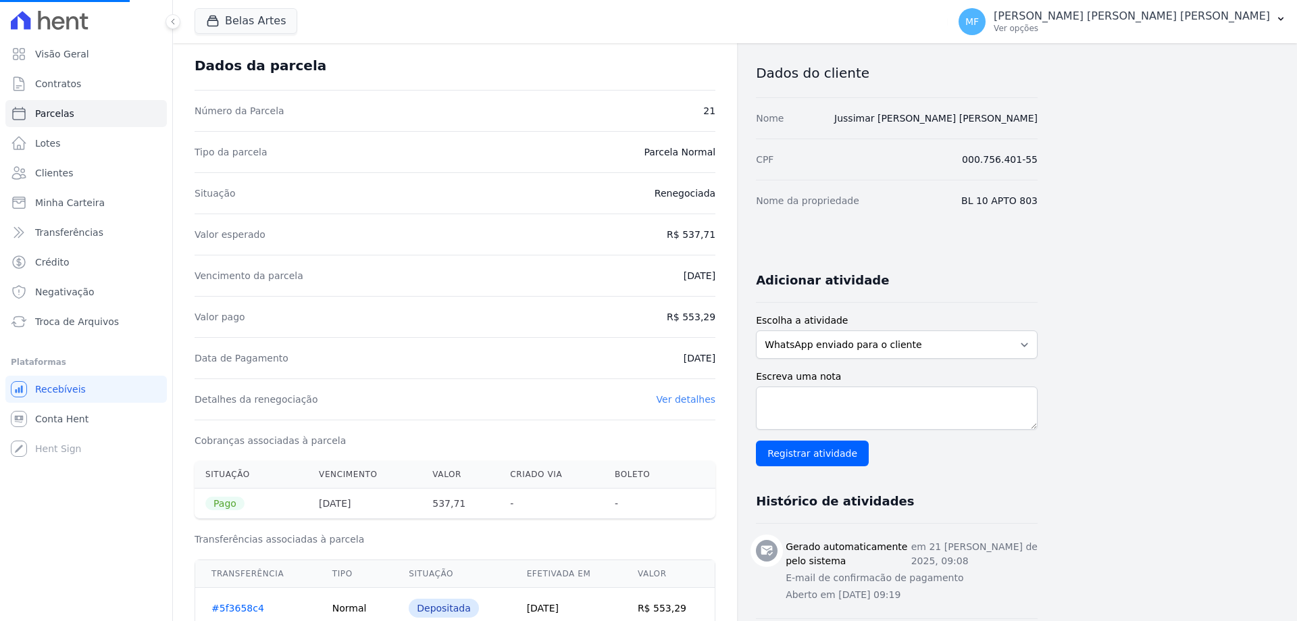
select select
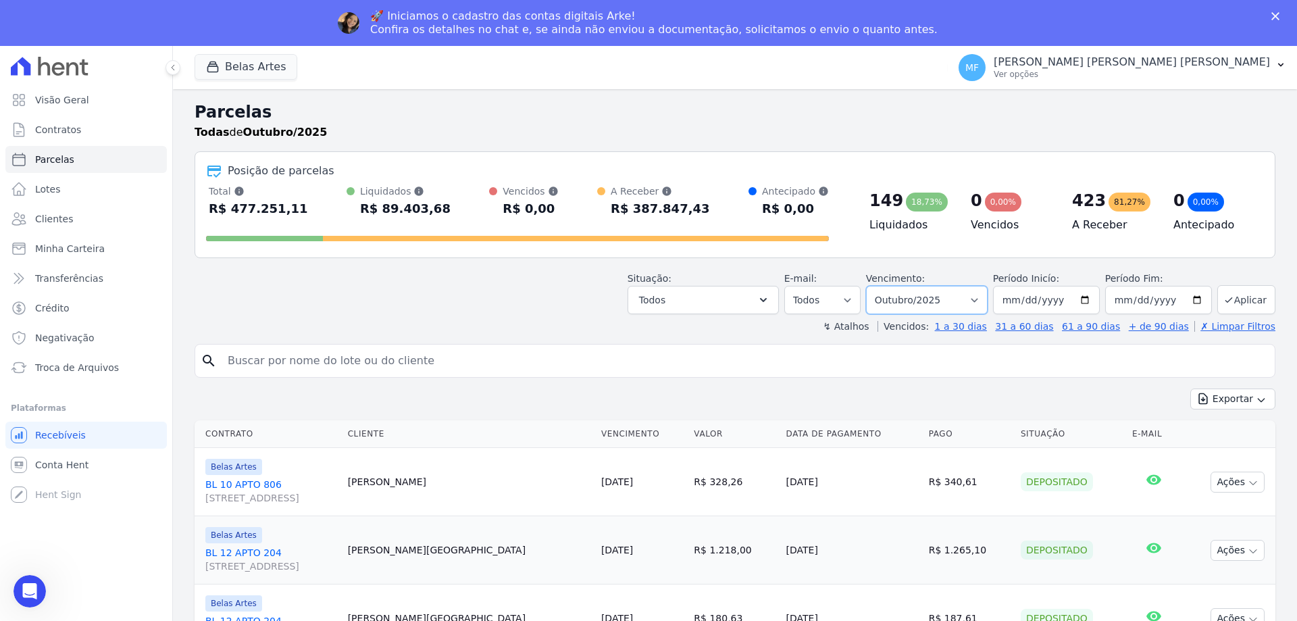
click at [931, 286] on select "[GEOGRAPHIC_DATA] por período ──────── Todos os meses Setembro/2022 Outubro/202…" at bounding box center [927, 300] width 122 height 28
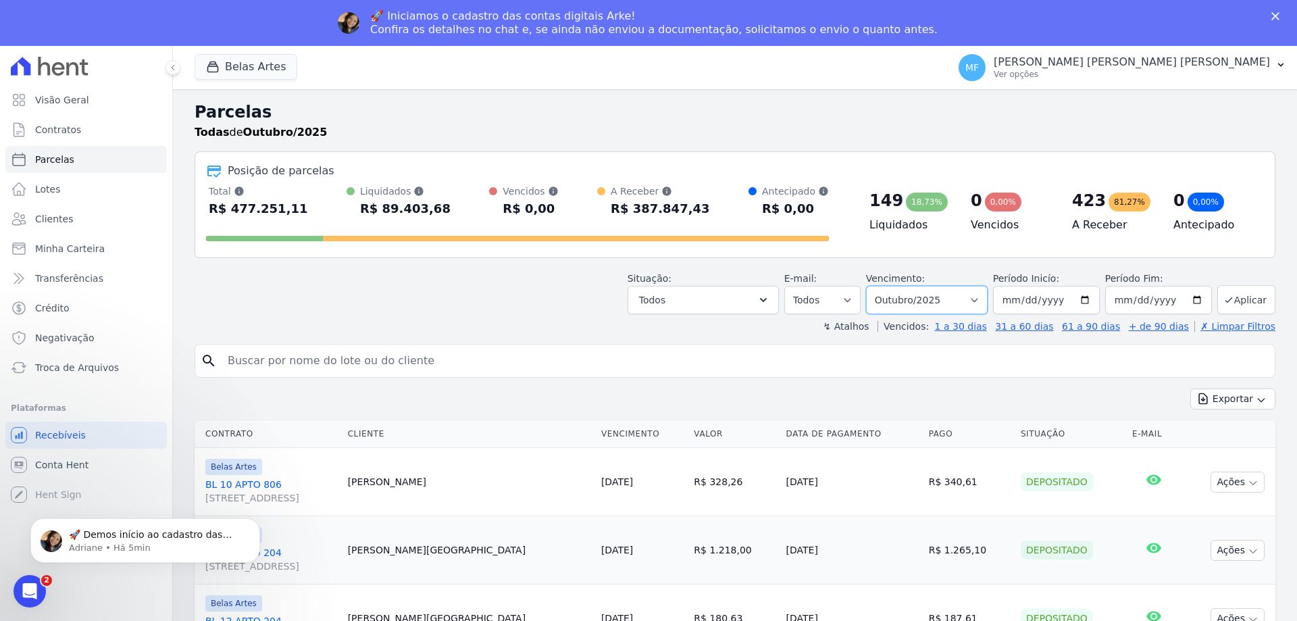
select select "07/2025"
click at [875, 286] on select "Filtrar por período ──────── Todos os meses Setembro/2022 Outubro/2022 Novembro…" at bounding box center [927, 300] width 122 height 28
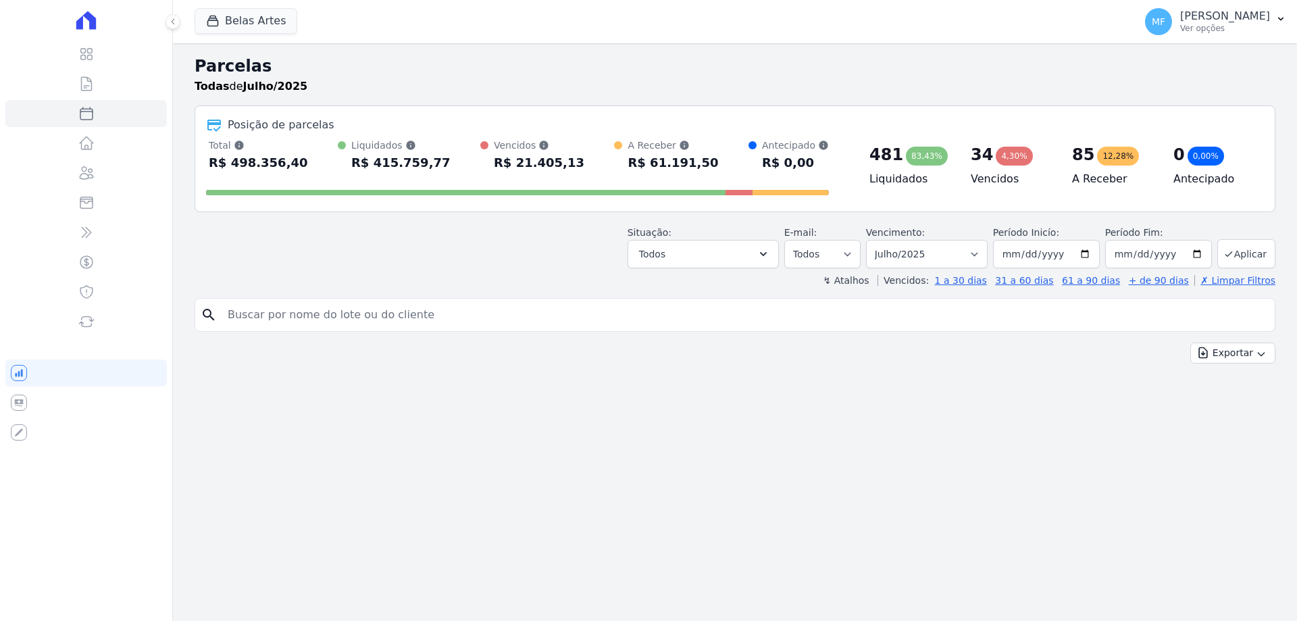
select select
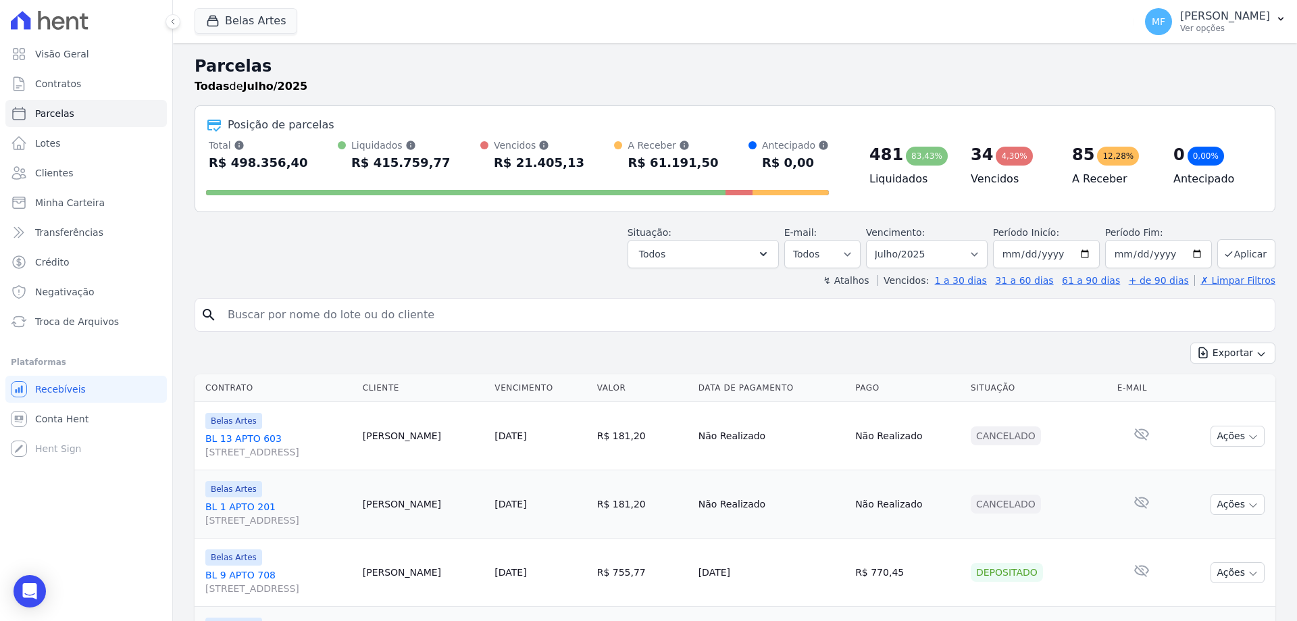
click at [409, 325] on input "search" at bounding box center [745, 314] width 1050 height 27
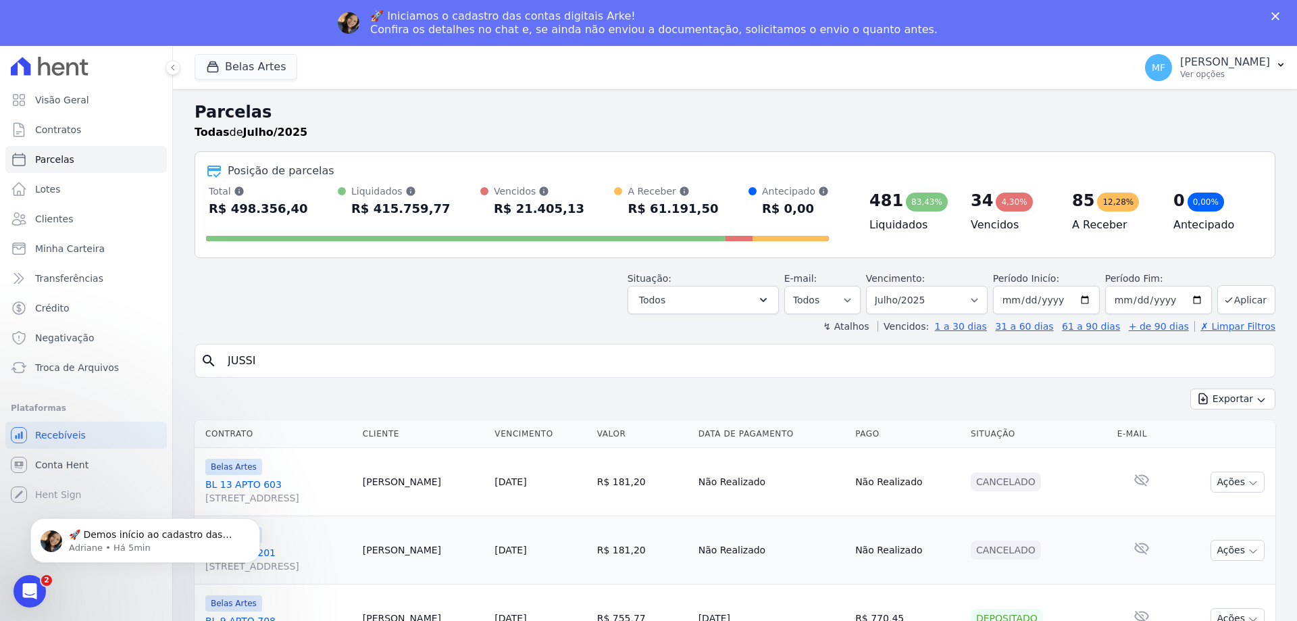
type input "JUSSIMAR"
select select
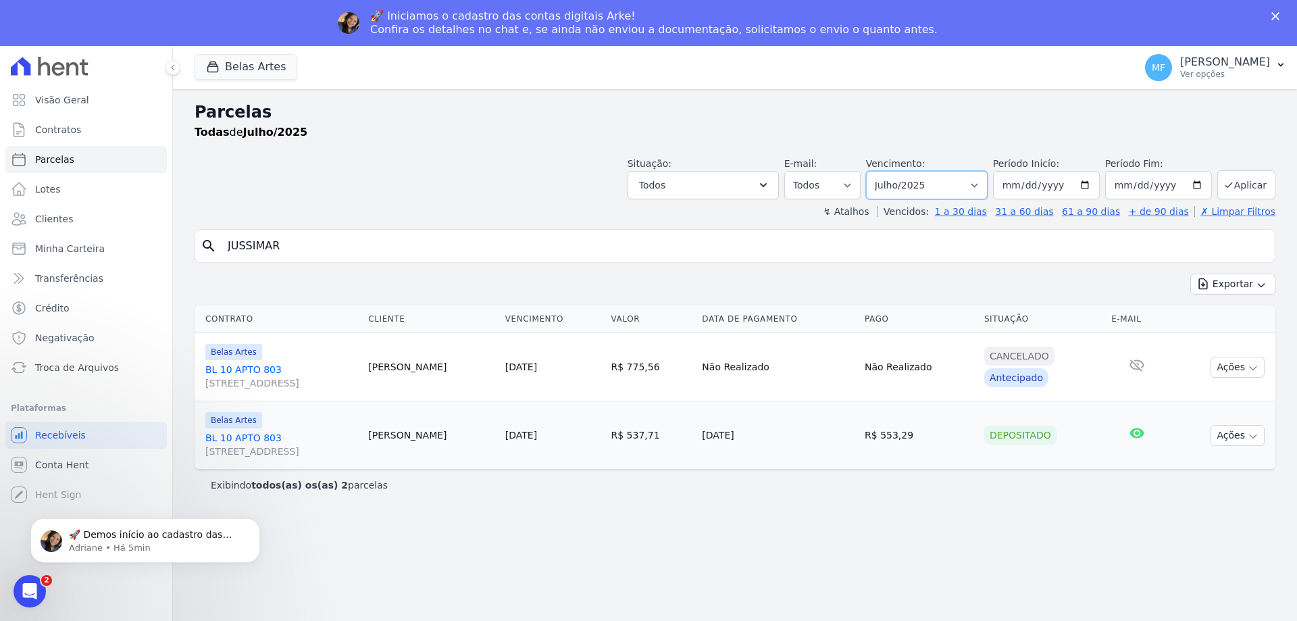
click at [965, 188] on select "Filtrar por período ──────── Todos os meses Setembro/2022 Outubro/2022 Novembro…" at bounding box center [927, 185] width 122 height 28
click at [515, 258] on input "JUSSIMAR" at bounding box center [745, 245] width 1050 height 27
click at [929, 181] on select "Filtrar por período ──────── Todos os meses Setembro/2022 Outubro/2022 Novembro…" at bounding box center [927, 185] width 122 height 28
select select "08/2025"
click at [885, 171] on select "Filtrar por período ──────── Todos os meses Setembro/2022 Outubro/2022 Novembro…" at bounding box center [927, 185] width 122 height 28
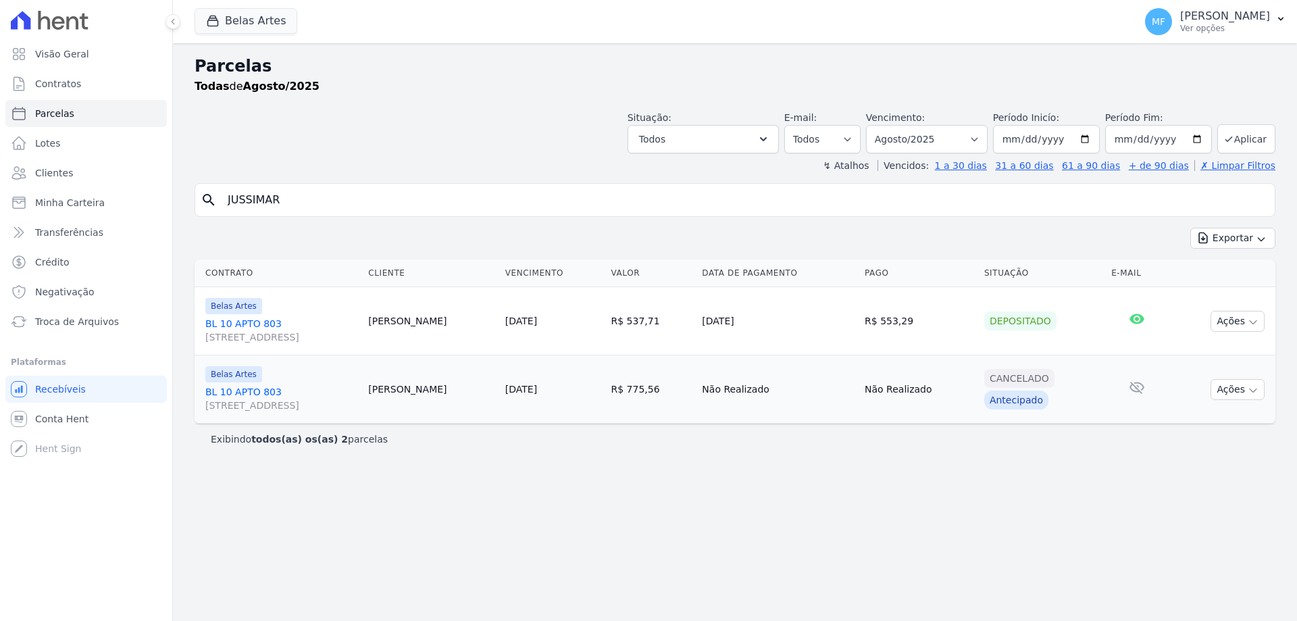
select select
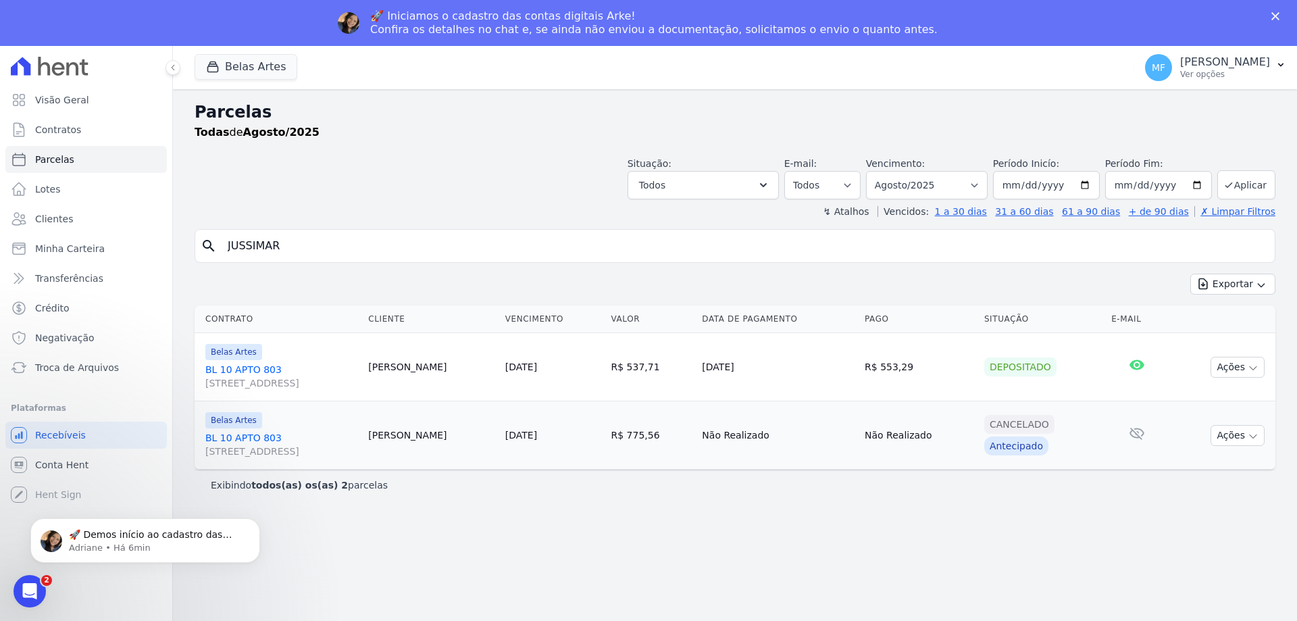
click at [252, 439] on link "BL 10 APTO [STREET_ADDRESS]" at bounding box center [281, 444] width 152 height 27
